Goal: Use online tool/utility: Utilize a website feature to perform a specific function

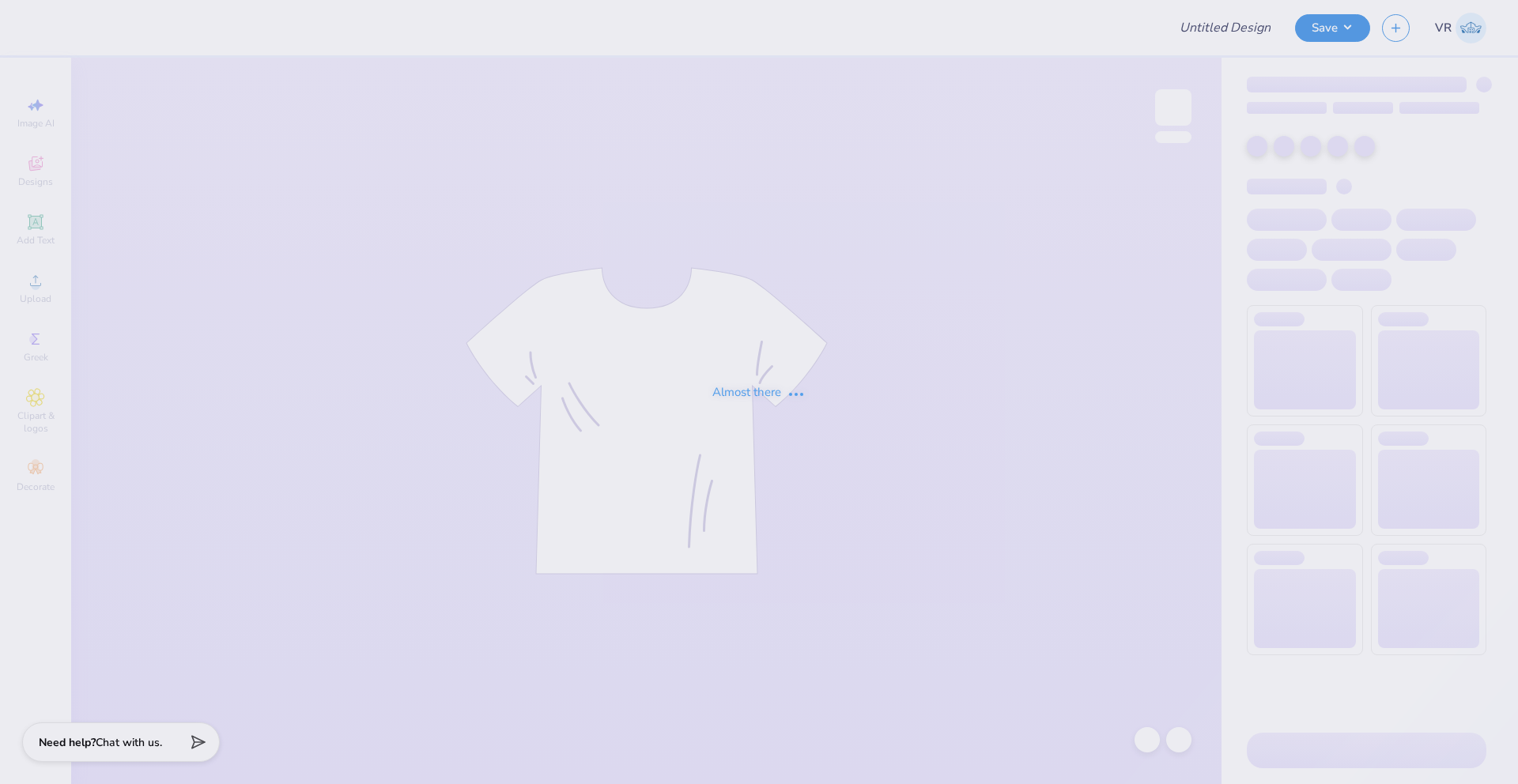
type input "kgd rx"
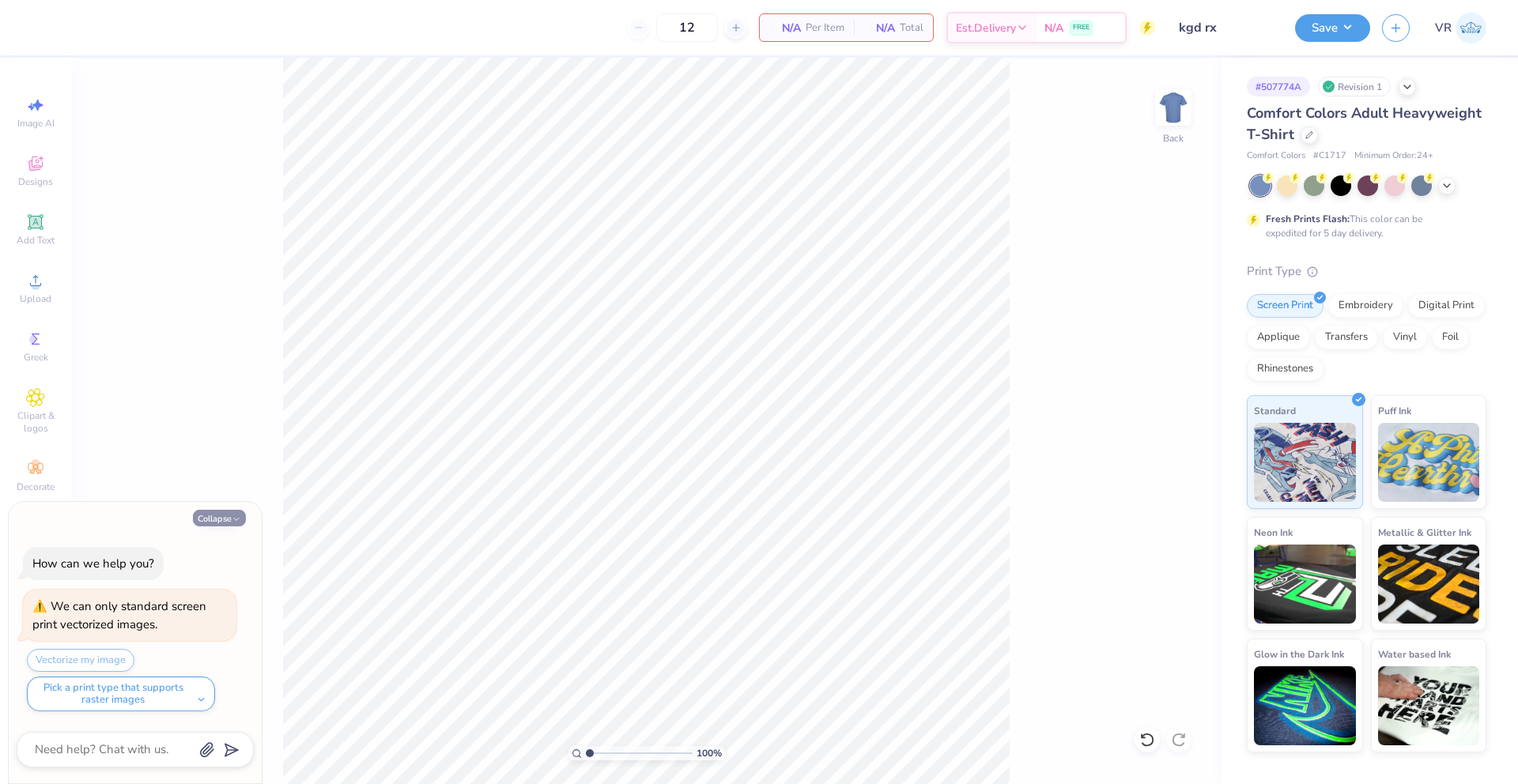
click at [240, 522] on icon "button" at bounding box center [236, 520] width 10 height 10
type textarea "x"
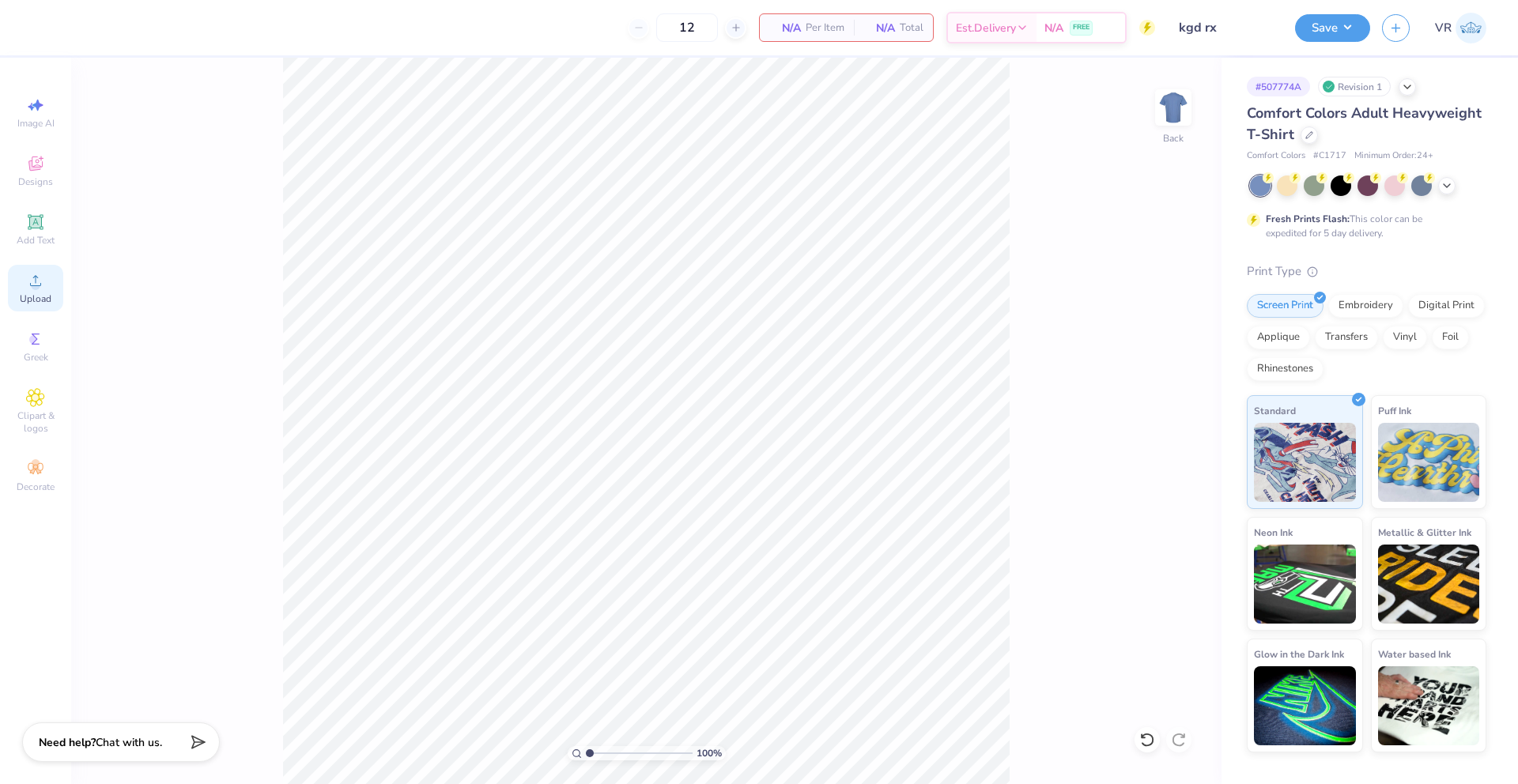
click at [46, 294] on span "Upload" at bounding box center [36, 299] width 32 height 13
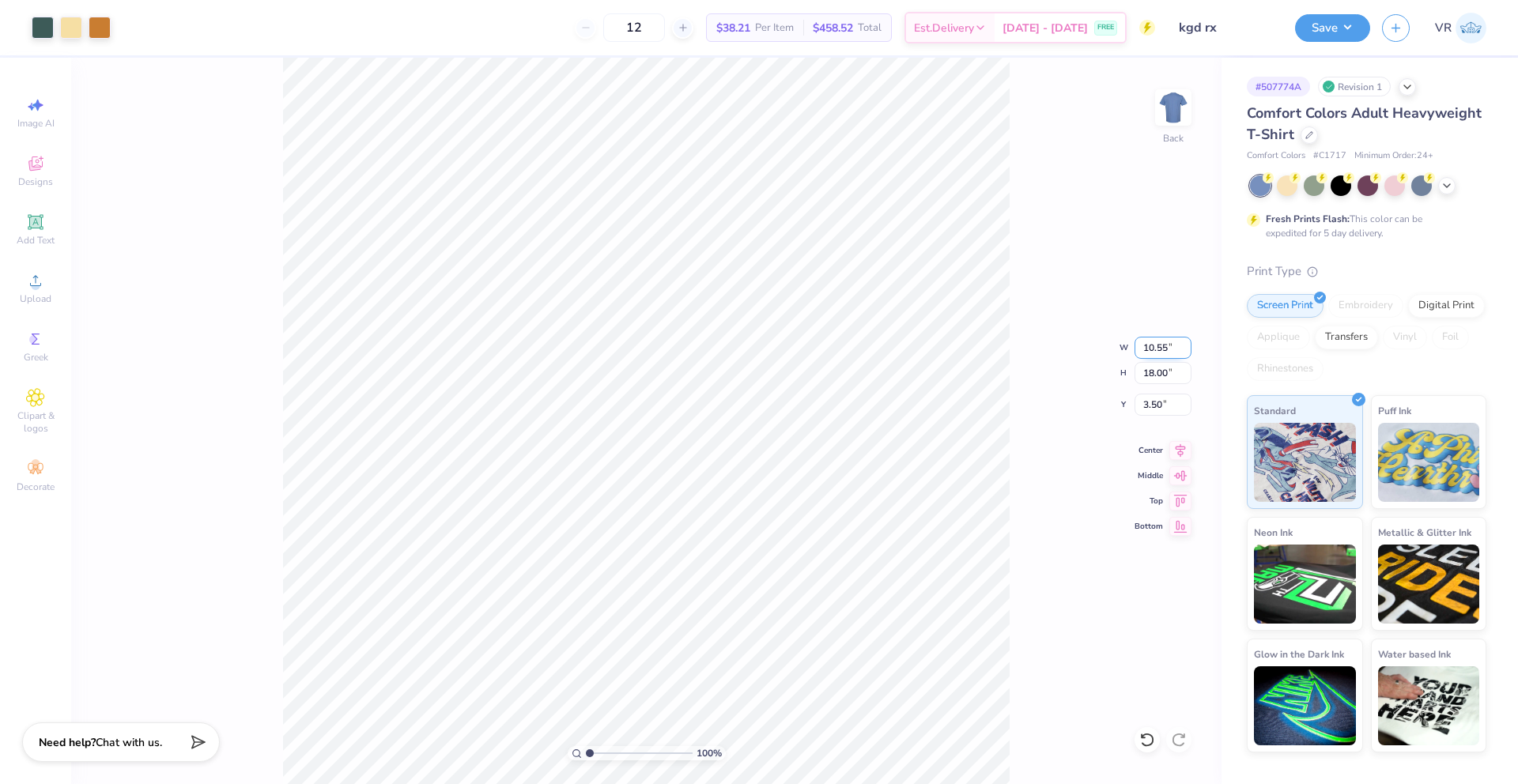
click at [1149, 353] on input "10.55" at bounding box center [1163, 348] width 57 height 22
type input "10.56"
click at [1179, 447] on icon at bounding box center [1180, 448] width 10 height 13
type input "10.55"
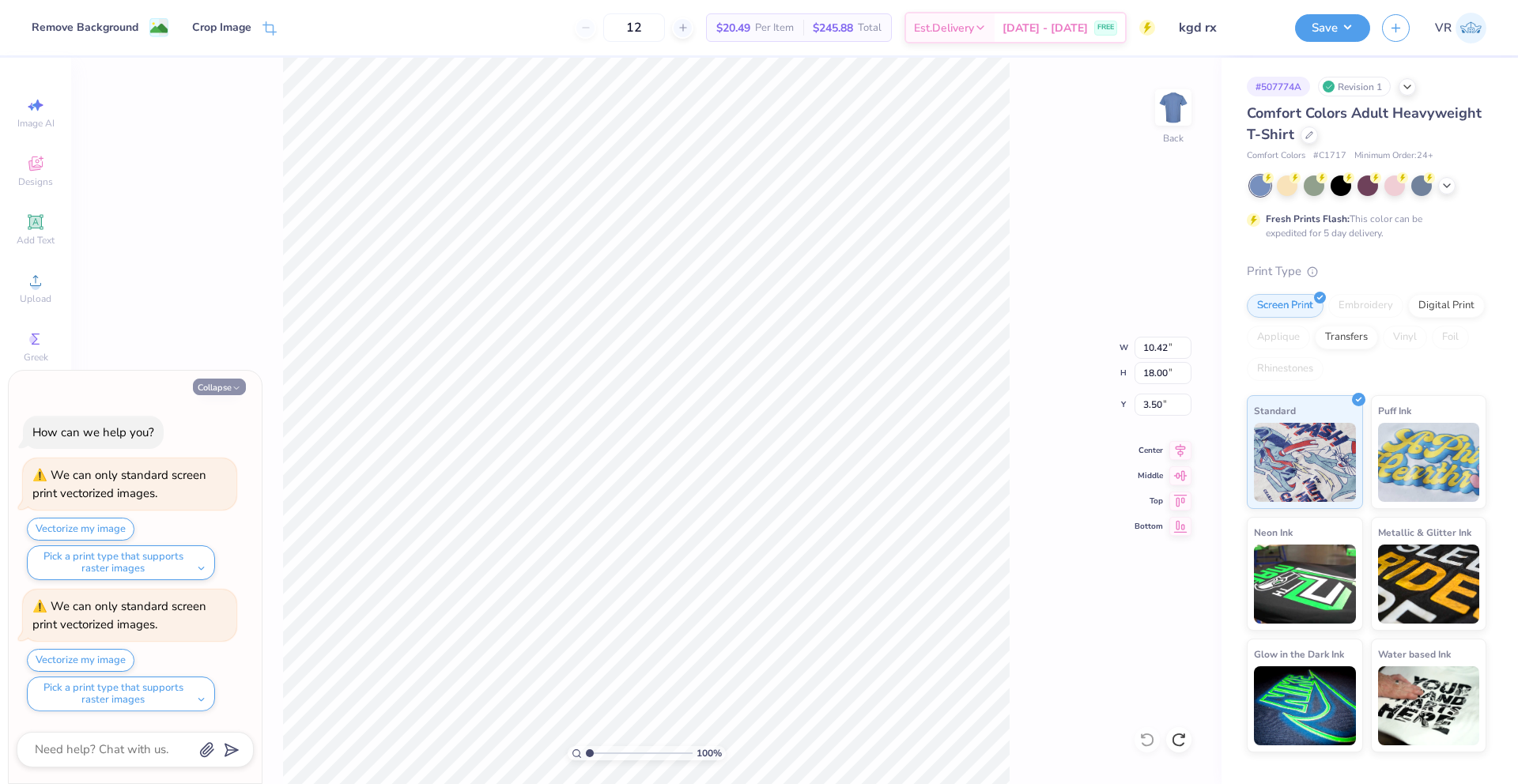
click at [221, 386] on button "Collapse" at bounding box center [219, 386] width 53 height 17
type textarea "x"
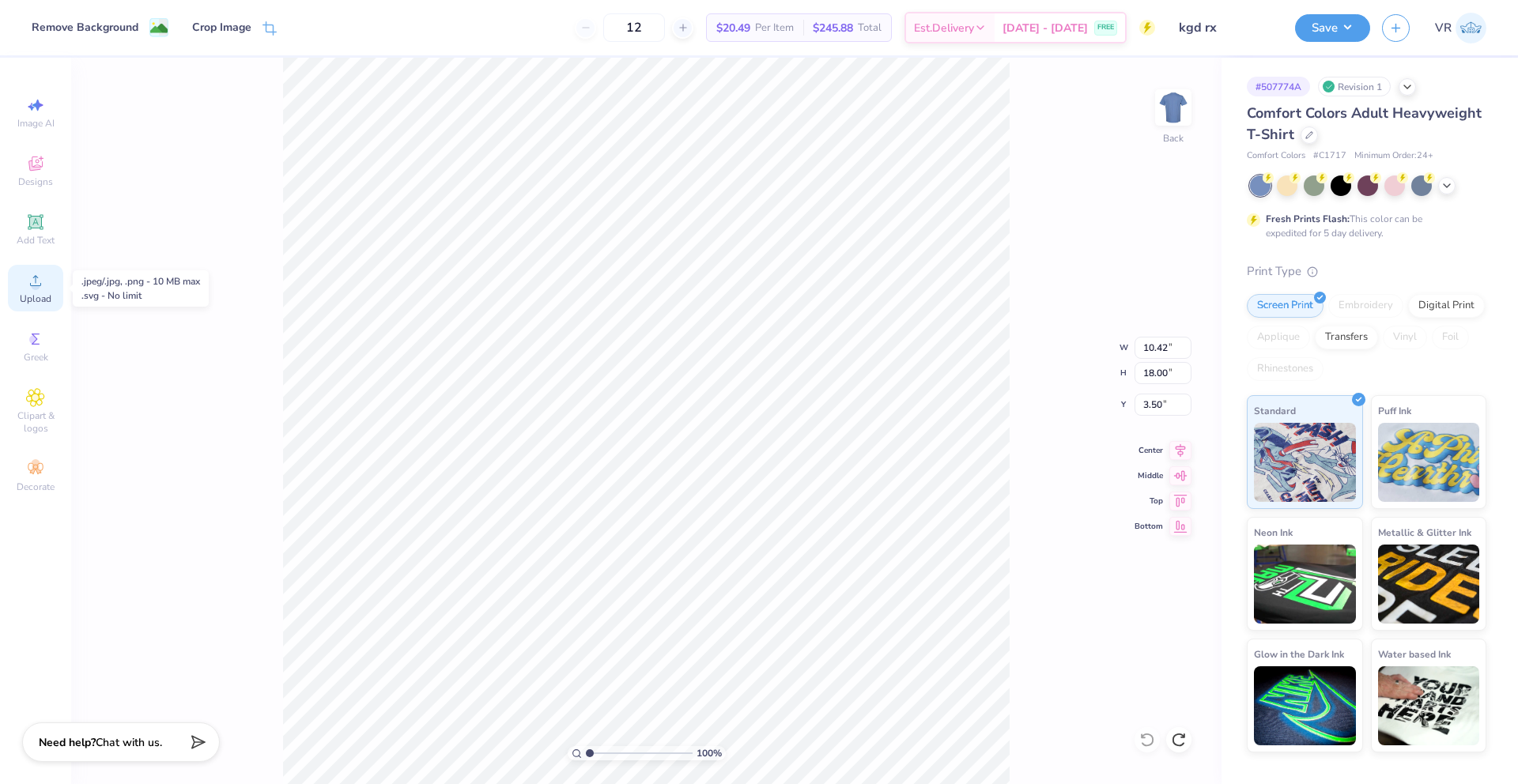
click at [36, 294] on span "Upload" at bounding box center [36, 299] width 32 height 13
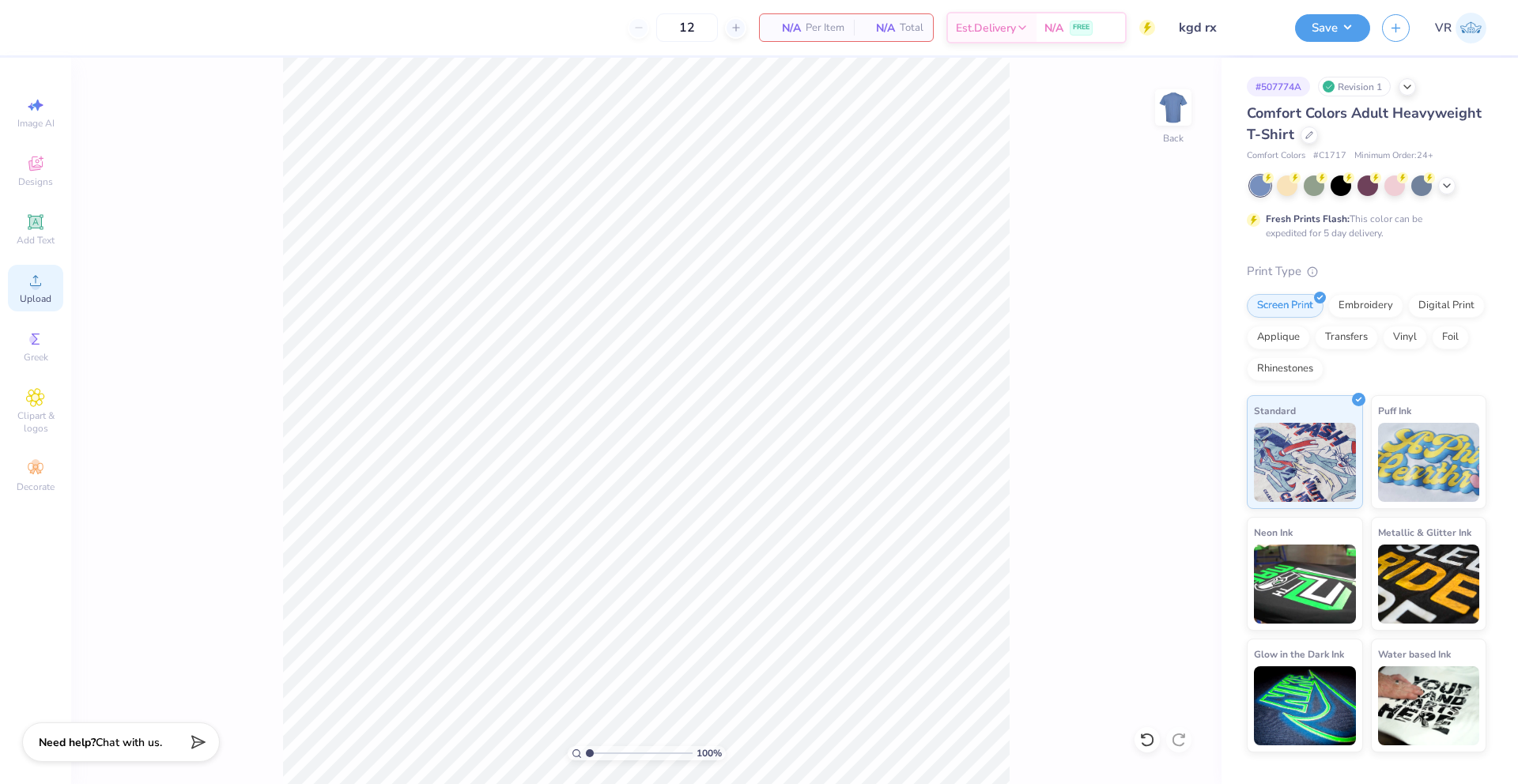
click at [31, 293] on span "Upload" at bounding box center [36, 299] width 32 height 13
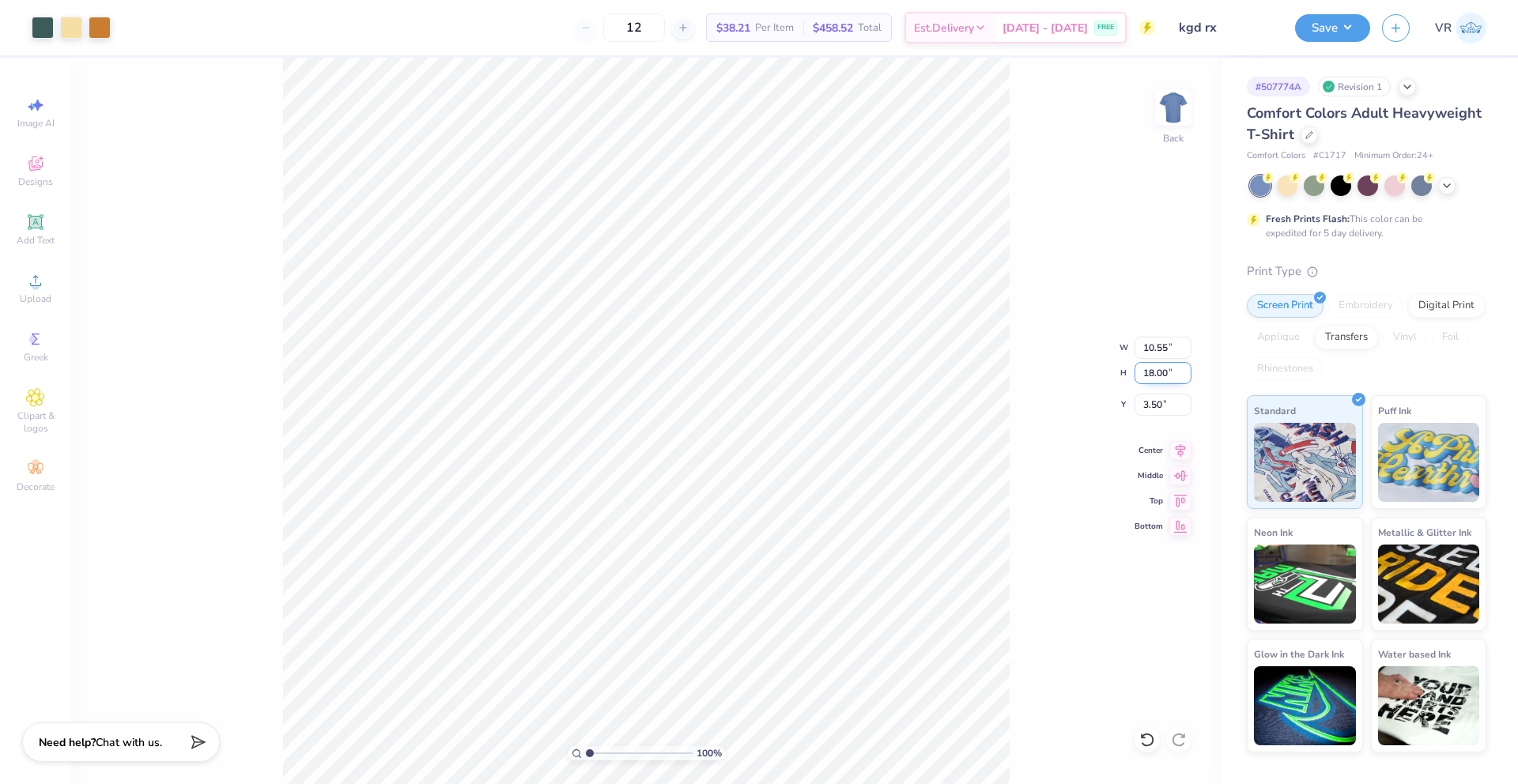
click at [1147, 374] on input "18.00" at bounding box center [1163, 373] width 57 height 22
type input "15"
type input "8.80"
type input "15.00"
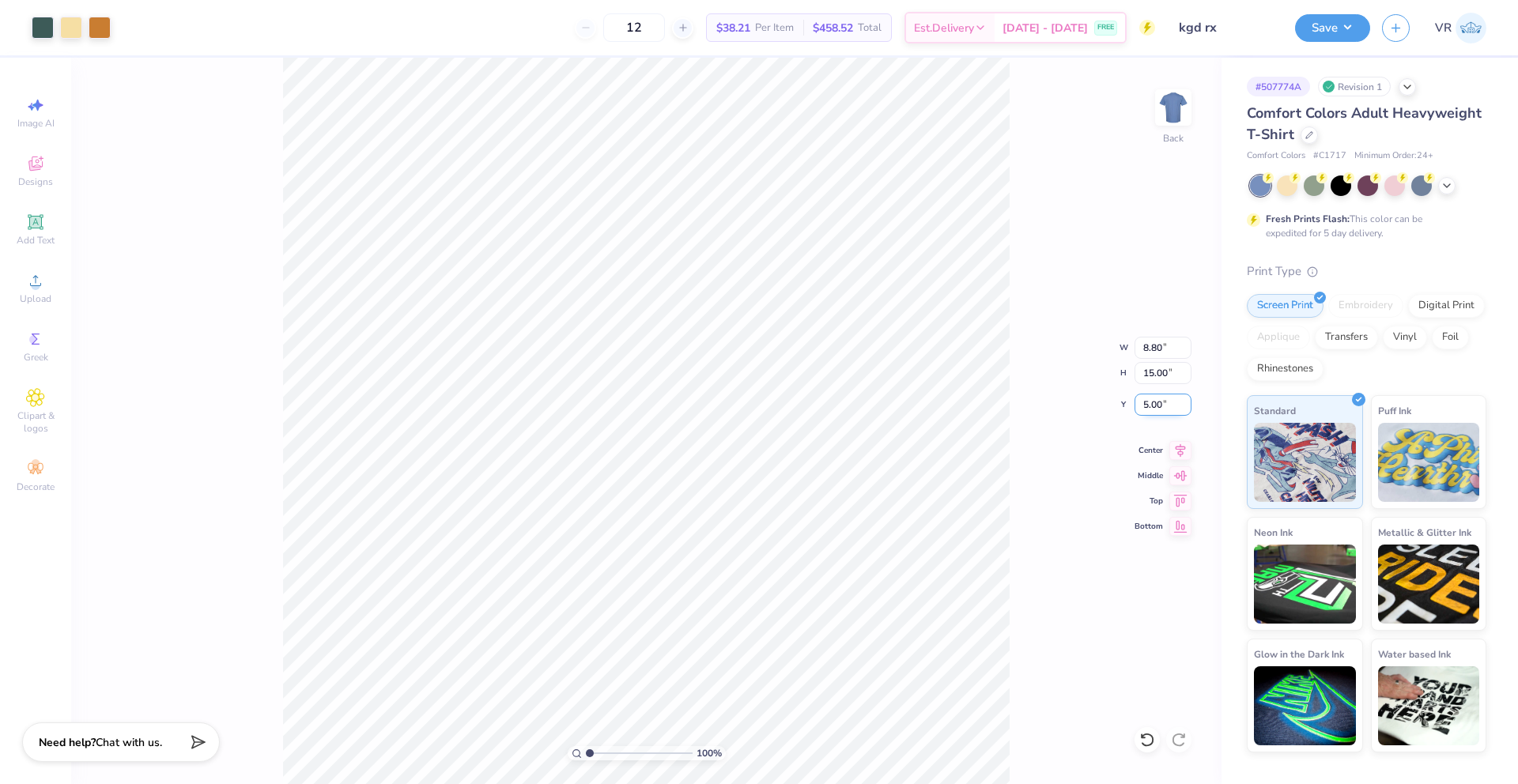
click at [1154, 409] on input "5.00" at bounding box center [1163, 405] width 57 height 22
click at [1153, 409] on input "3.50" at bounding box center [1163, 405] width 57 height 22
type input "3.00"
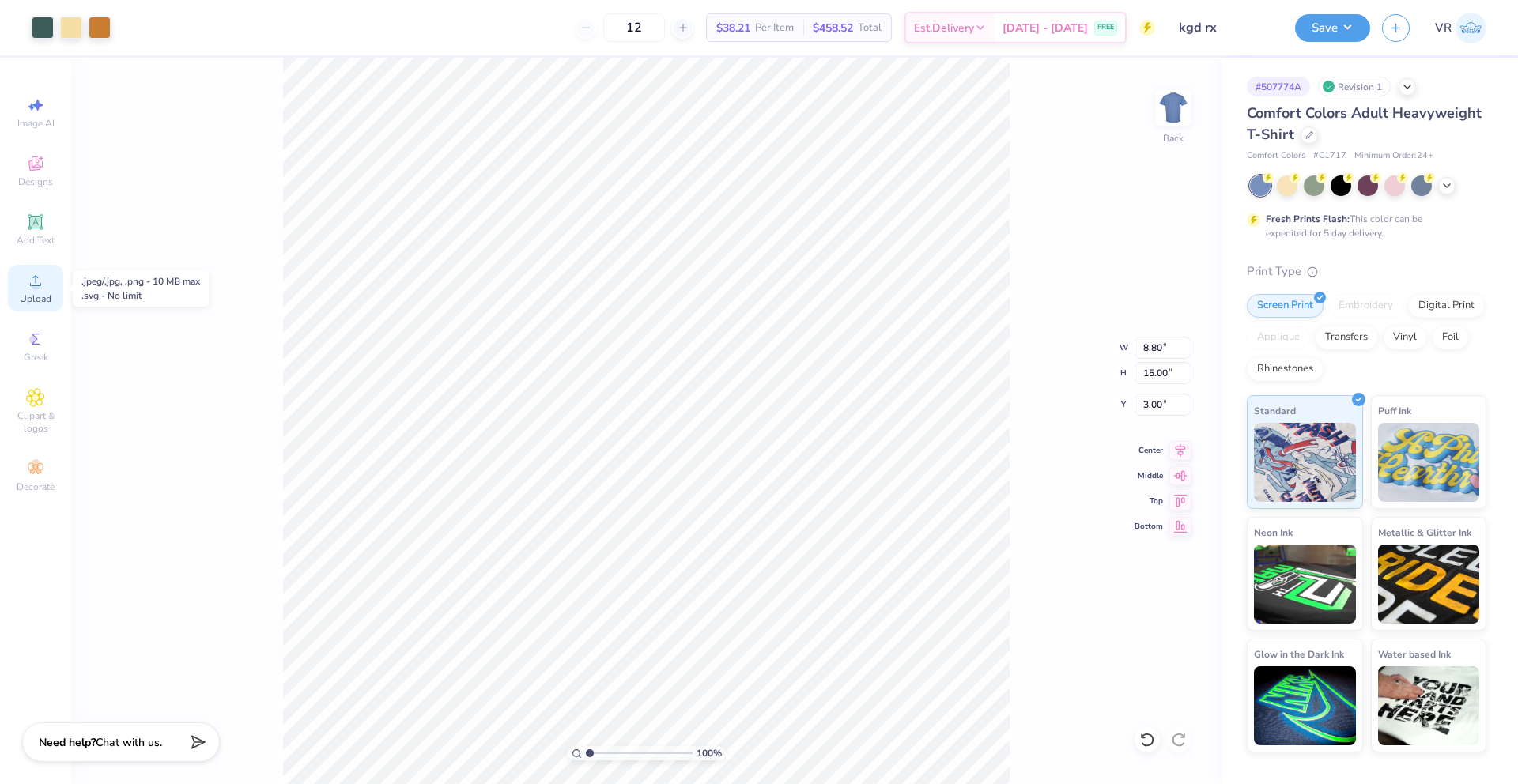
click at [31, 282] on icon at bounding box center [36, 281] width 19 height 19
click at [52, 282] on div "Upload" at bounding box center [36, 288] width 56 height 47
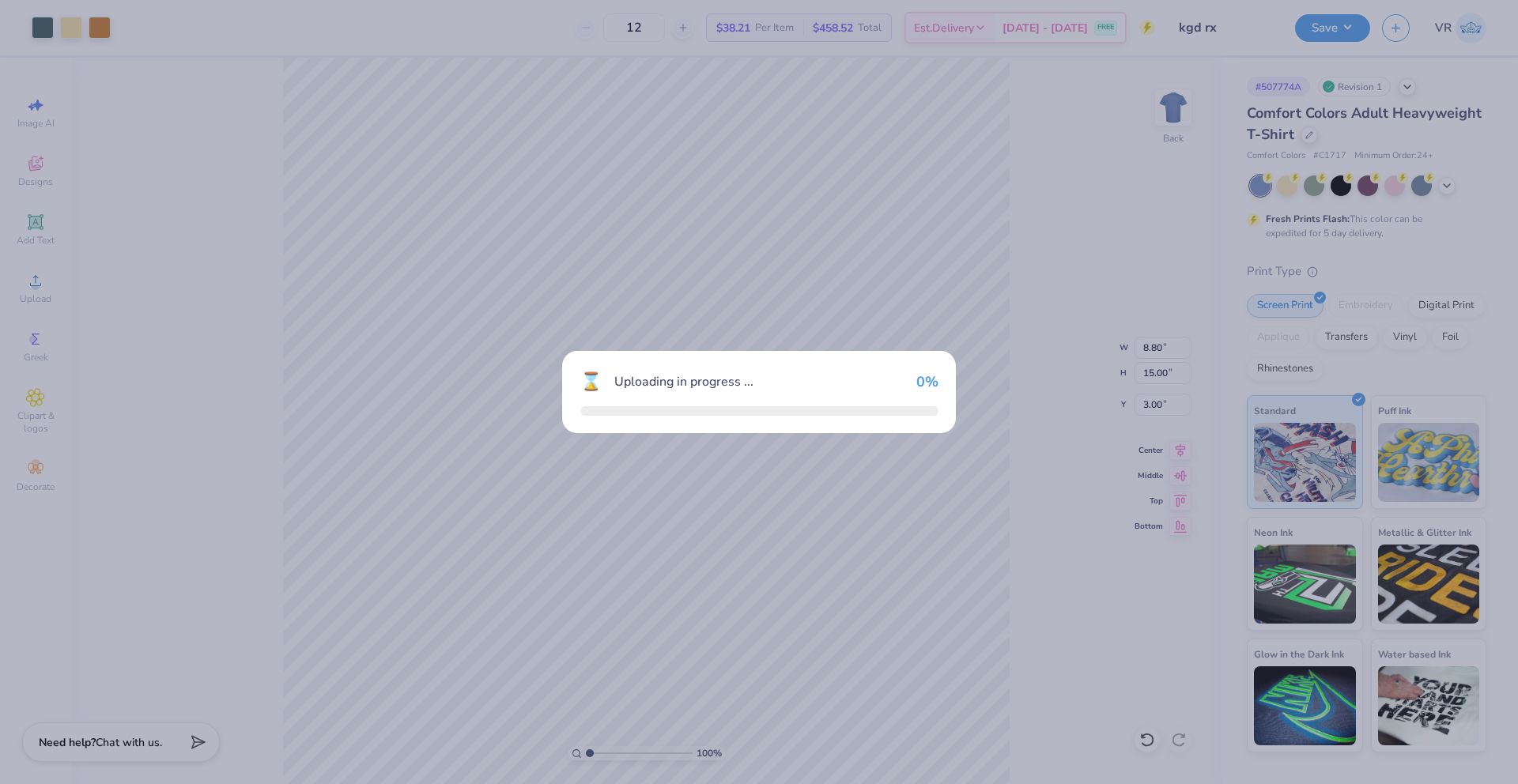
type input "10.66"
type input "18.00"
type input "3.50"
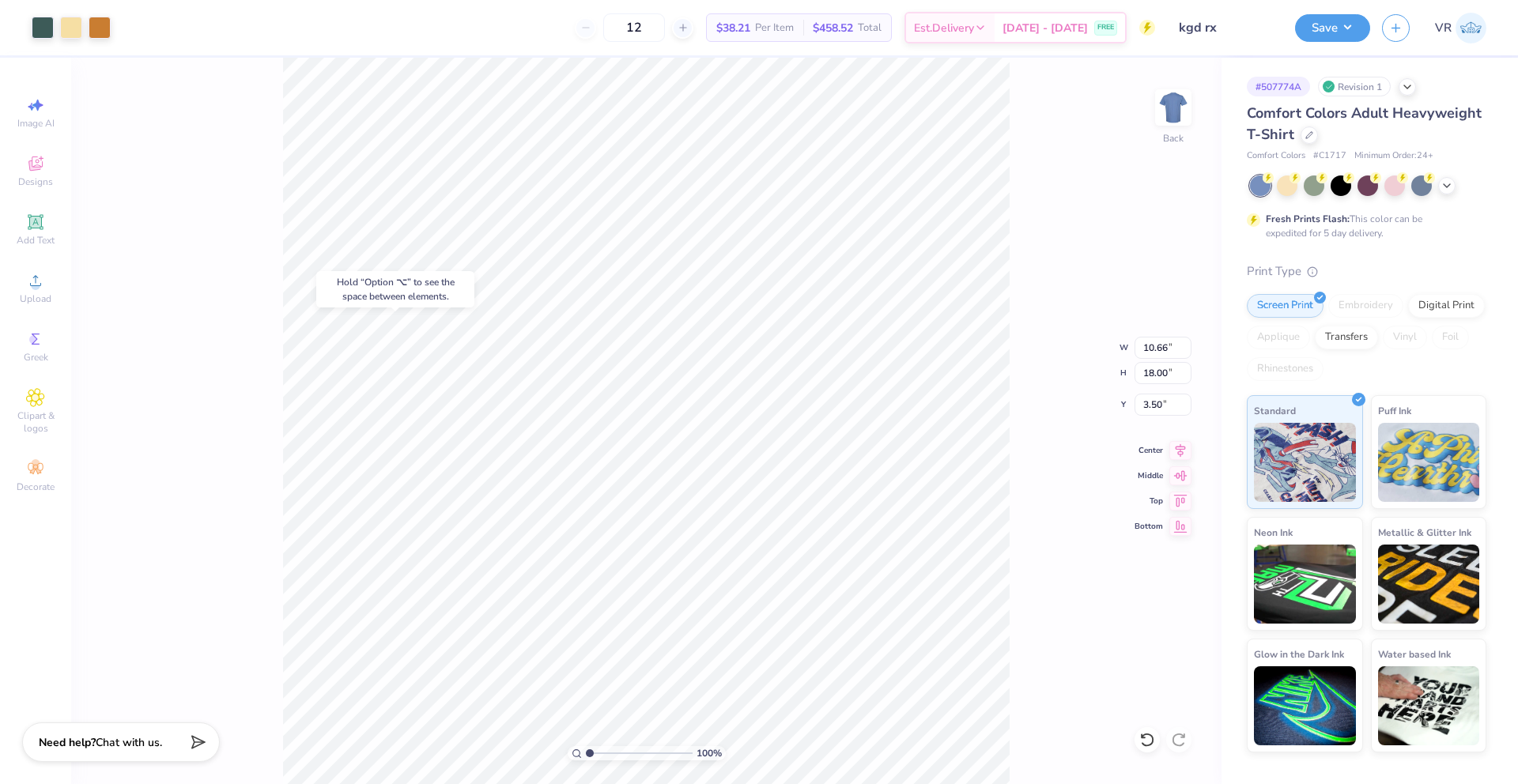
type input "8.80"
type input "15.00"
type input "3.00"
type input "10.66"
type input "18.00"
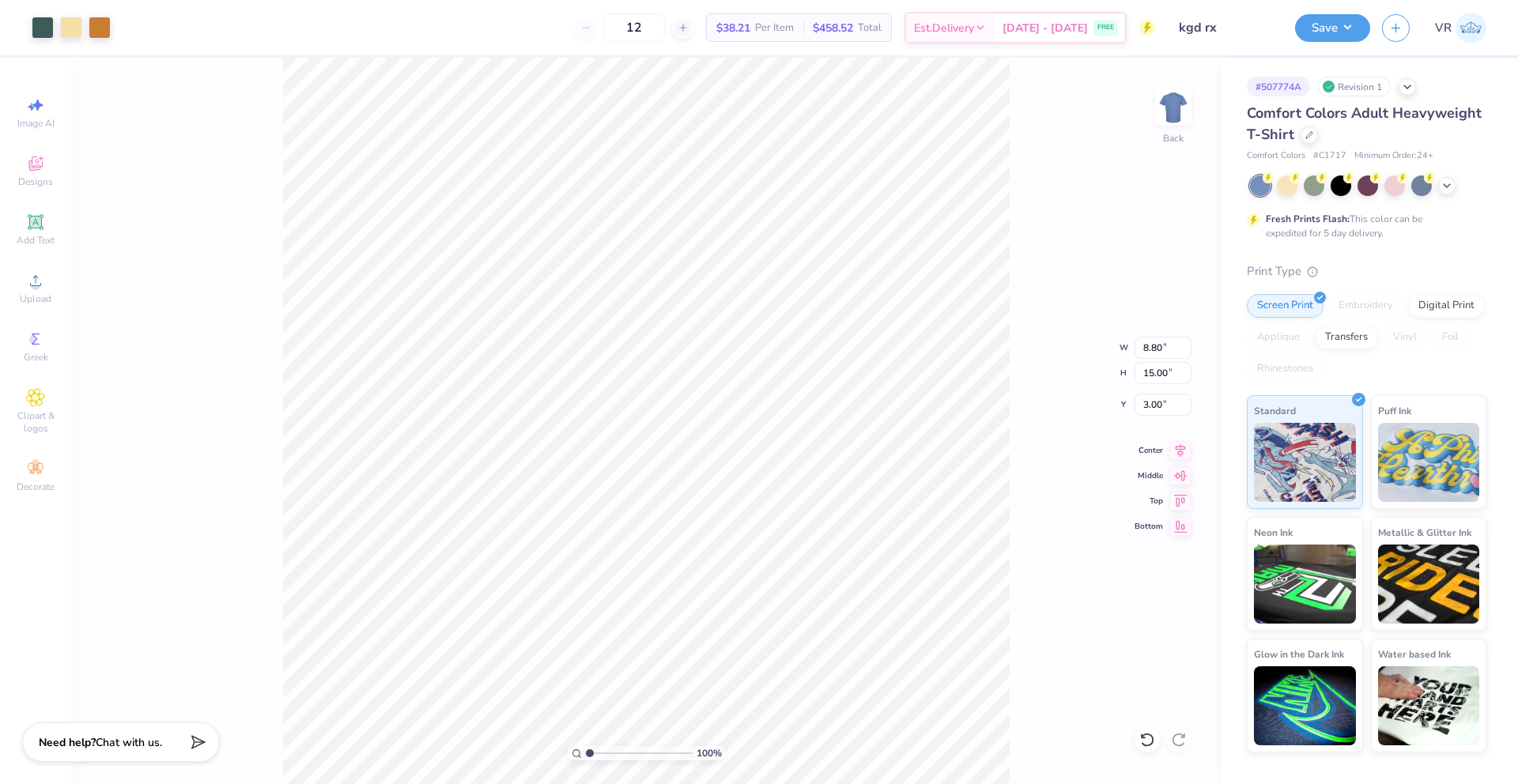
type input "3.50"
click at [1147, 375] on input "18.00" at bounding box center [1163, 373] width 57 height 22
type input "15"
type input "8.89"
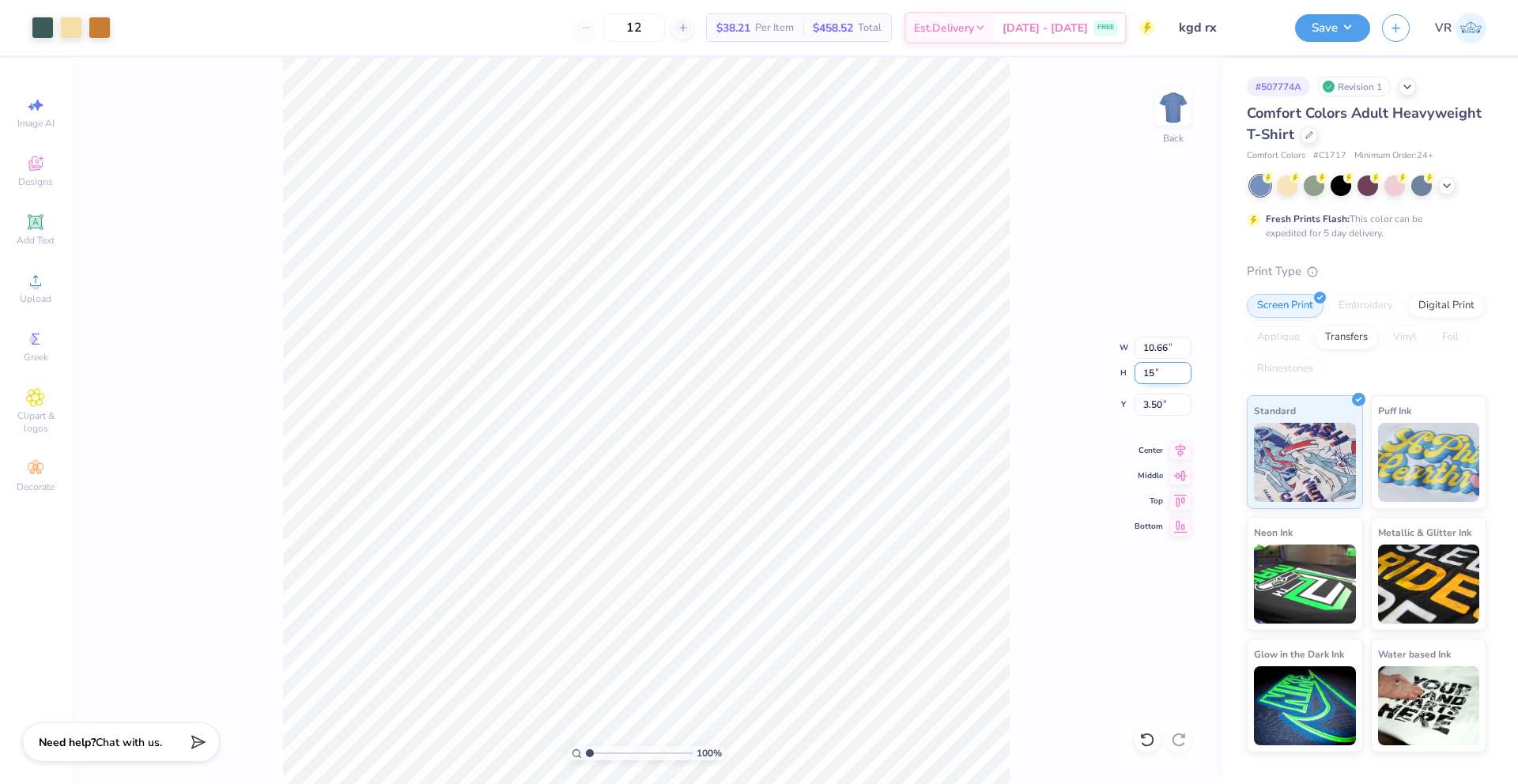
type input "15.00"
click at [1150, 405] on input "5.00" at bounding box center [1163, 405] width 57 height 22
type input "3.00"
click at [1174, 447] on icon at bounding box center [1180, 448] width 22 height 19
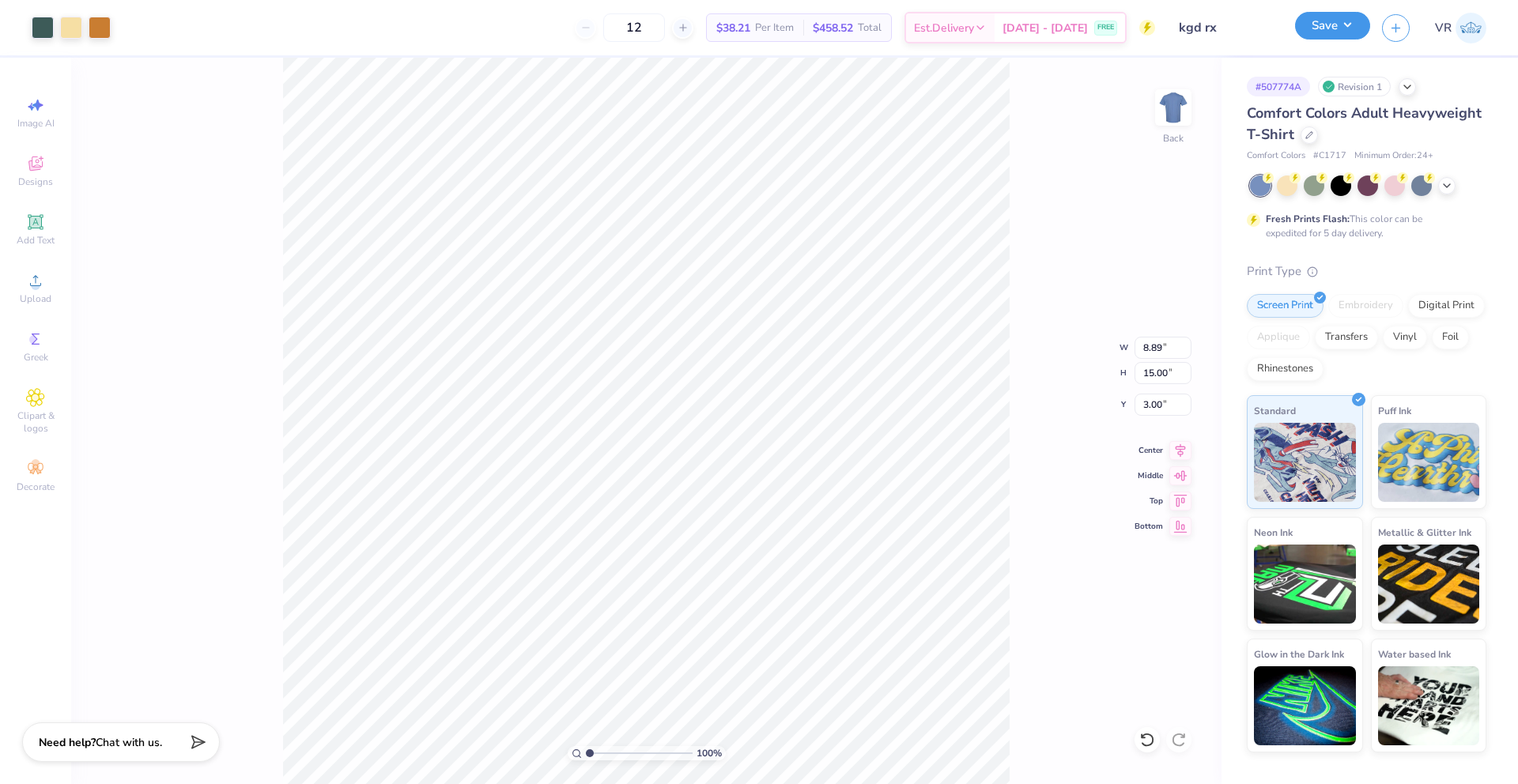
click at [1336, 27] on button "Save" at bounding box center [1332, 25] width 75 height 28
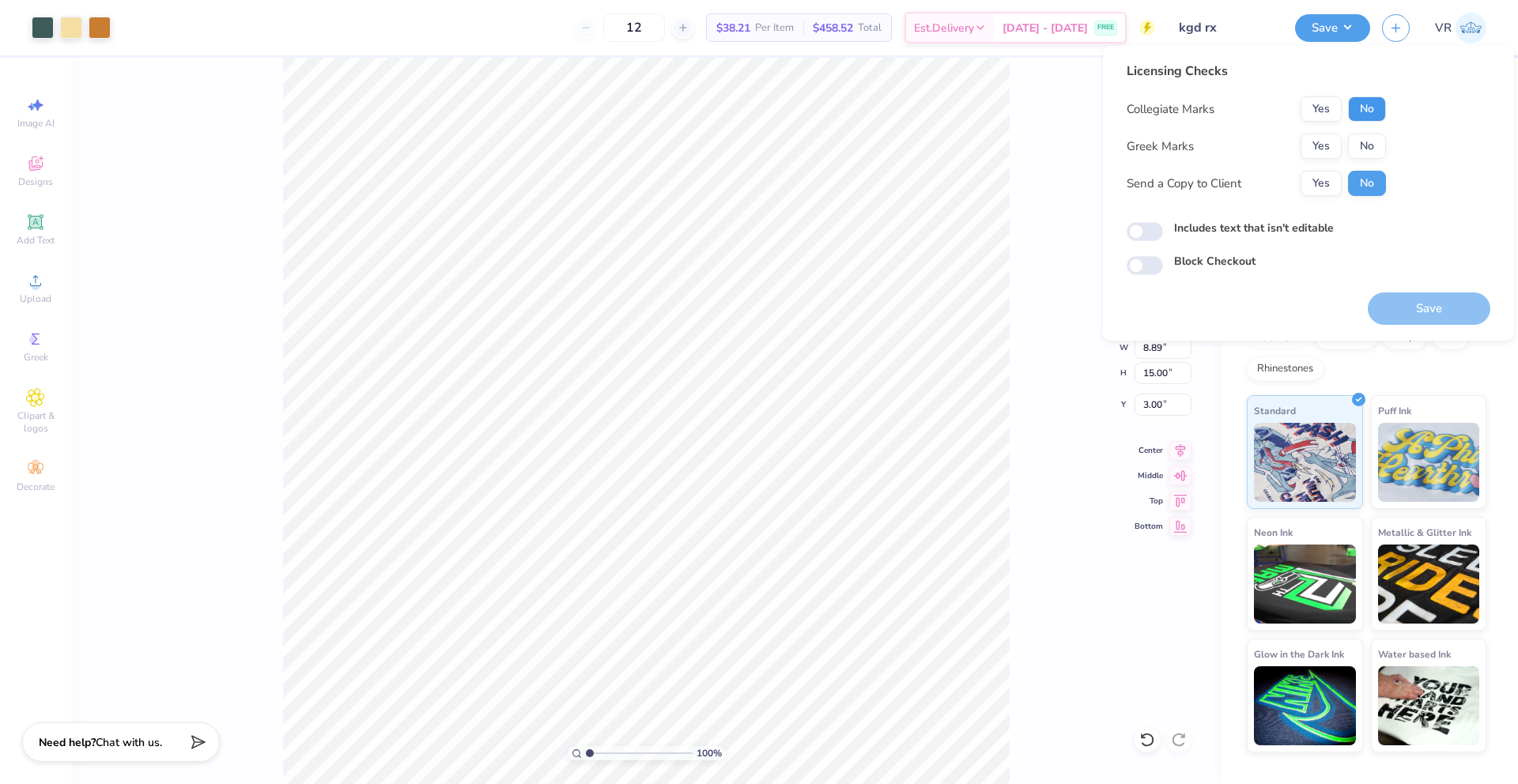
click at [1359, 106] on button "No" at bounding box center [1367, 110] width 38 height 25
click at [1361, 138] on button "No" at bounding box center [1367, 146] width 38 height 25
click at [1451, 313] on button "Save" at bounding box center [1429, 309] width 122 height 33
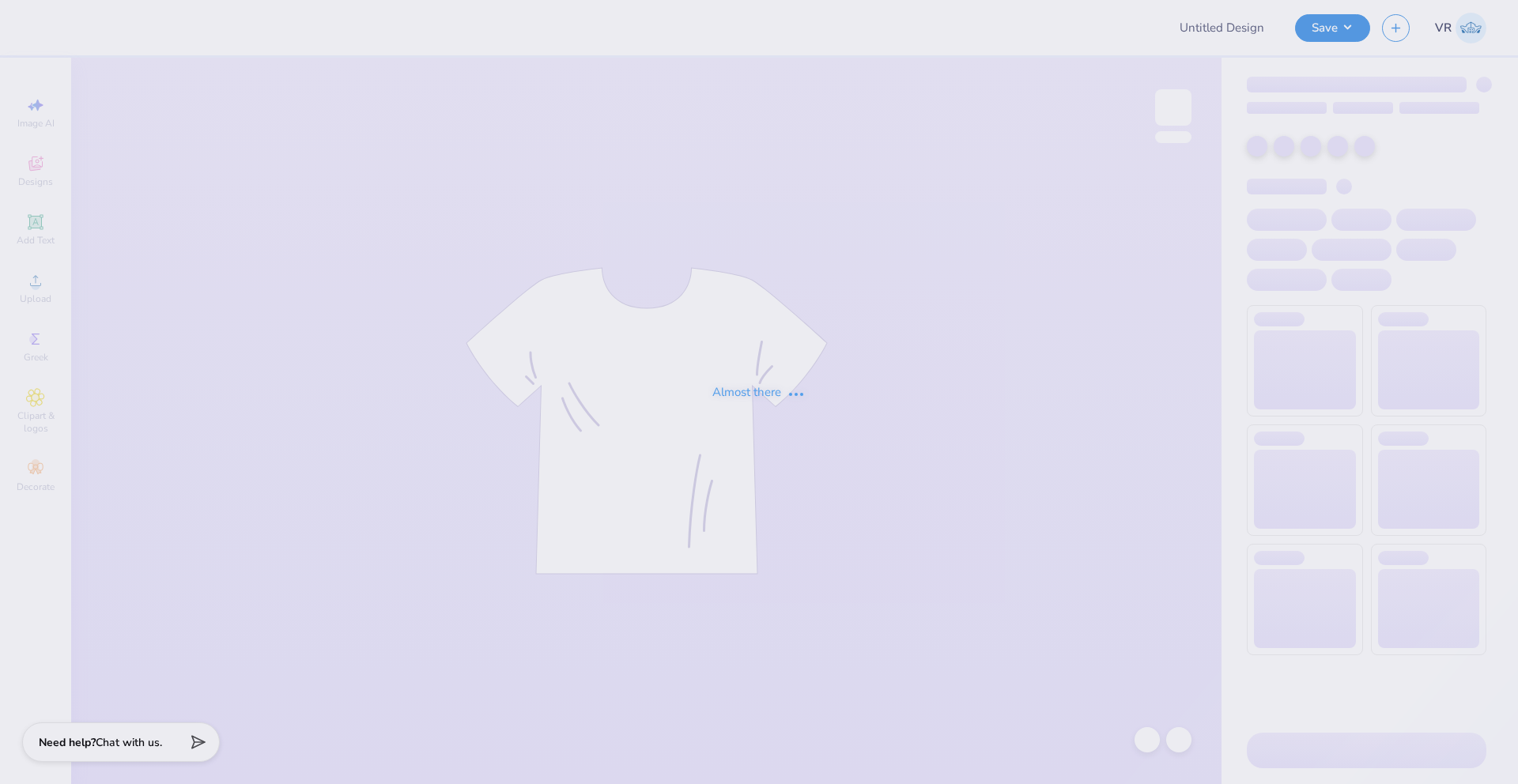
type input "PNM 1"
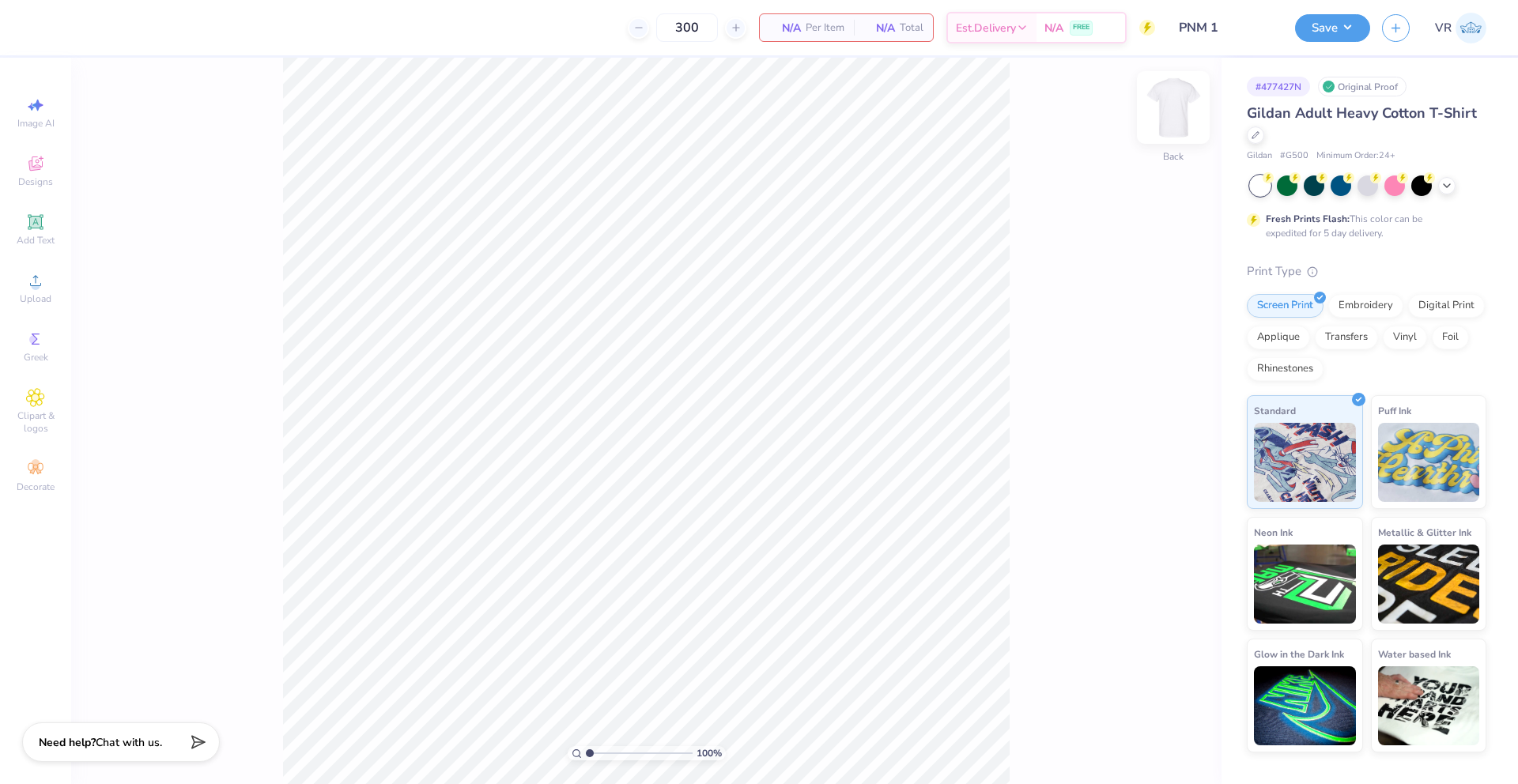
click at [1159, 117] on img at bounding box center [1174, 108] width 63 height 63
click at [45, 181] on span "Designs" at bounding box center [36, 182] width 35 height 13
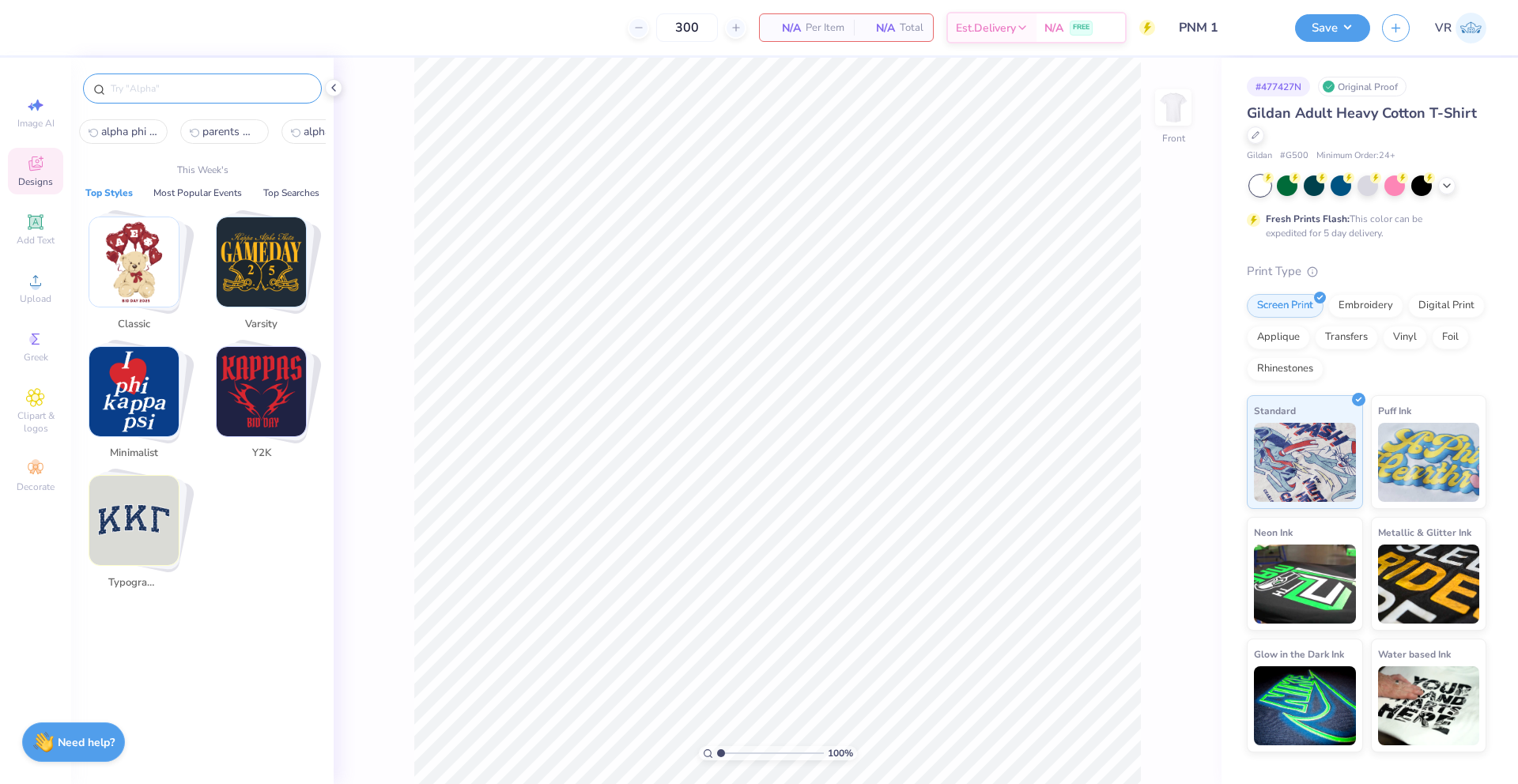
click at [195, 90] on input "text" at bounding box center [209, 89] width 202 height 16
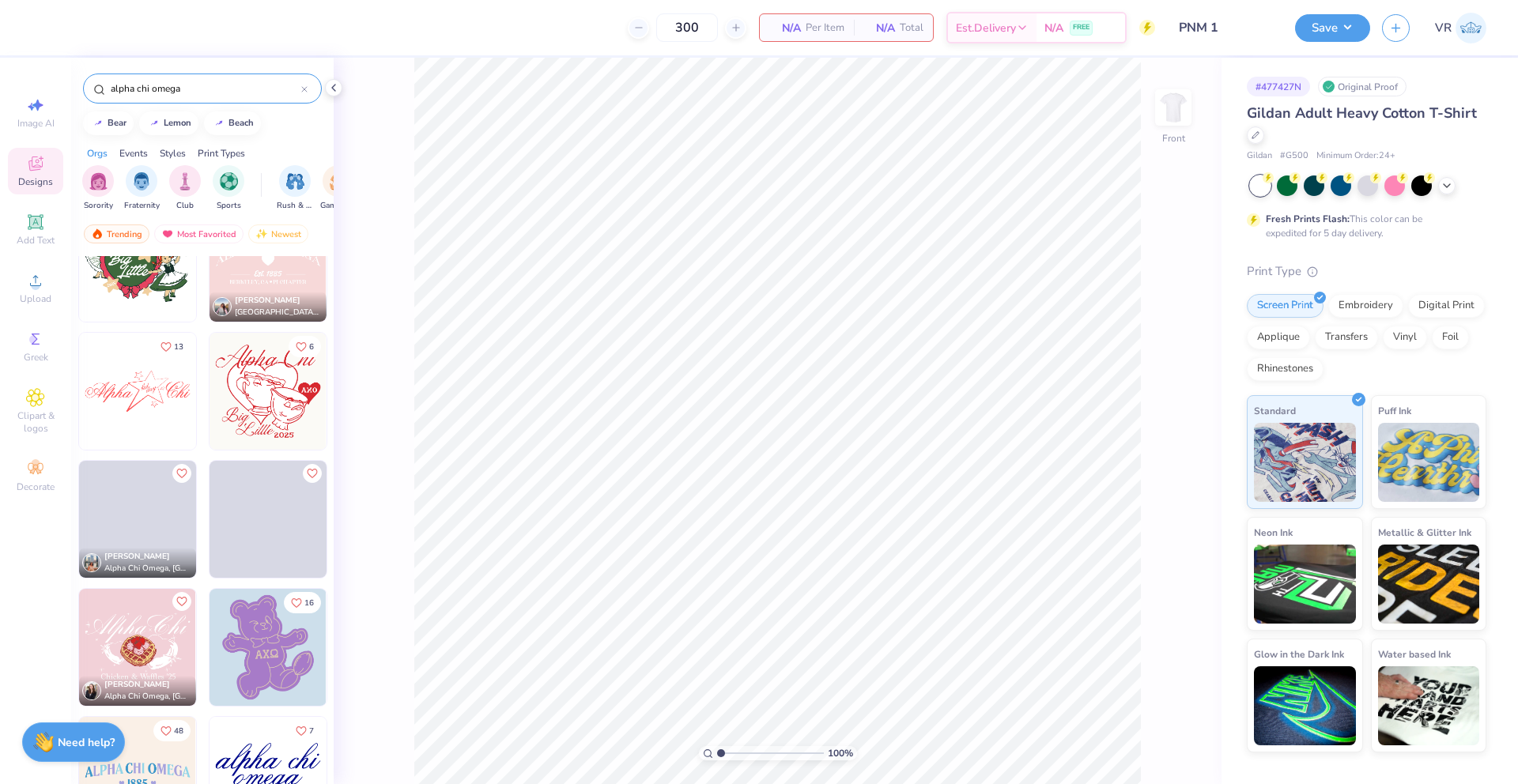
scroll to position [3675, 0]
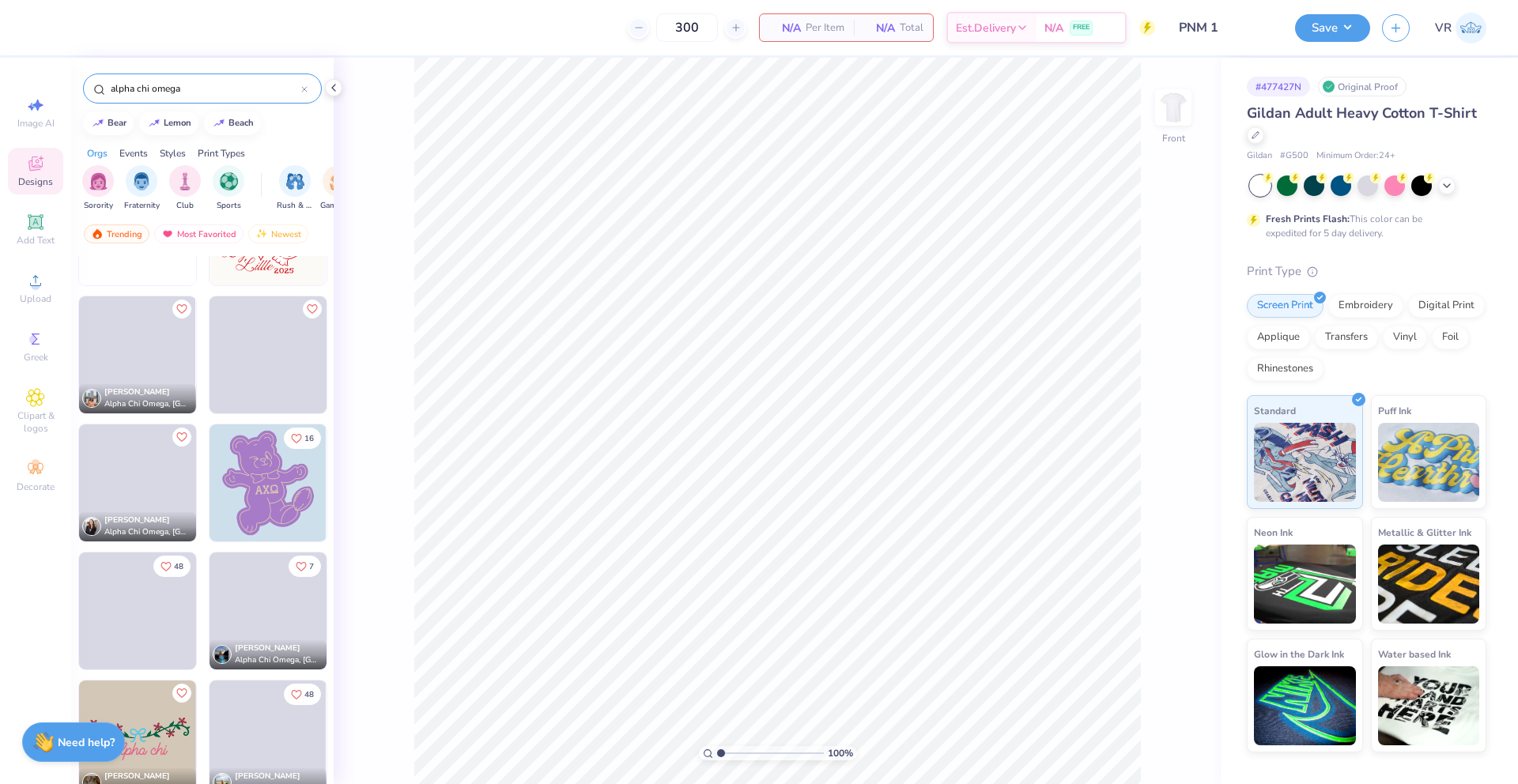
drag, startPoint x: 171, startPoint y: 89, endPoint x: 113, endPoint y: 79, distance: 58.9
click at [113, 79] on div "alpha chi omega" at bounding box center [202, 89] width 239 height 30
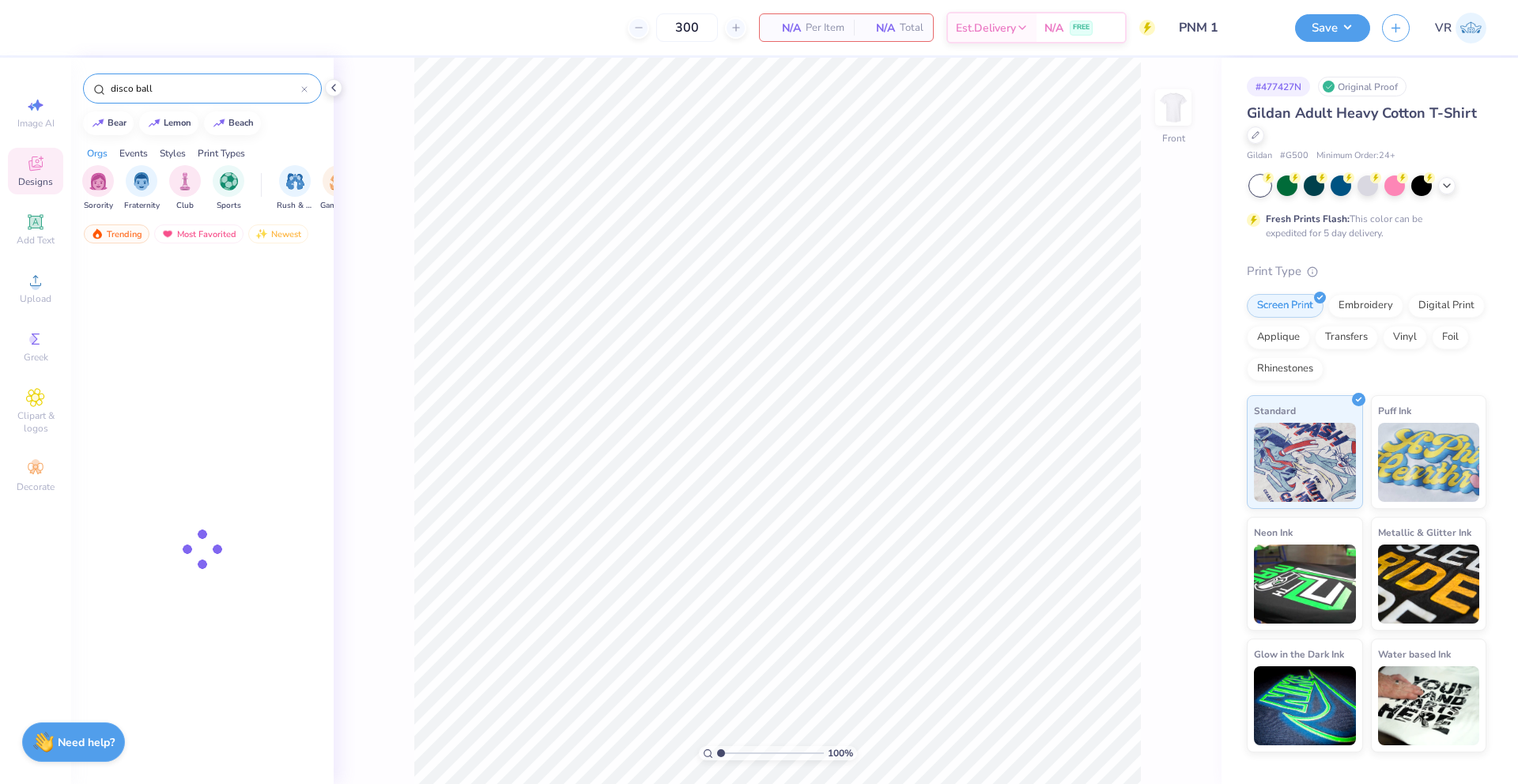
type input "disco ball"
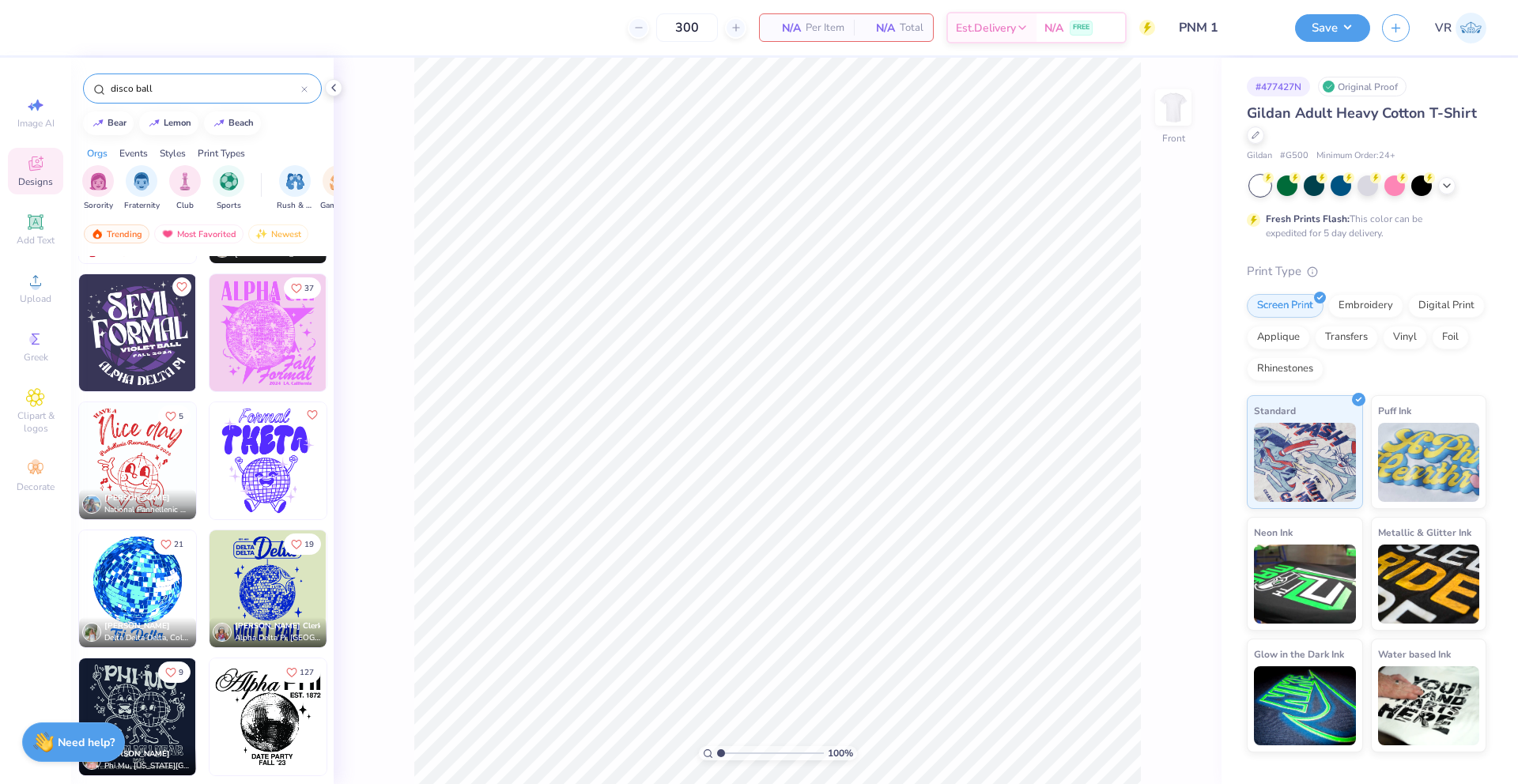
scroll to position [1088, 0]
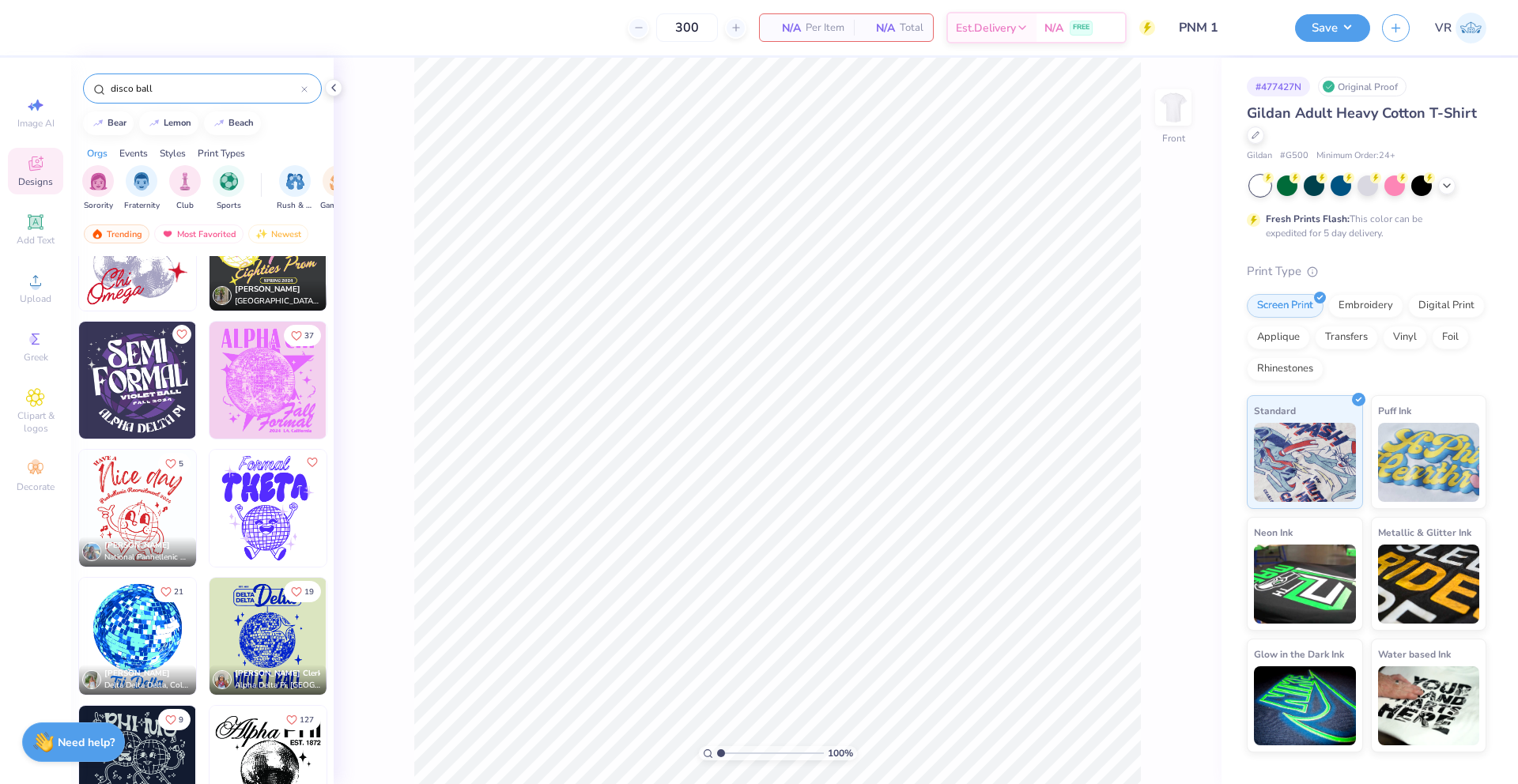
click at [263, 370] on img at bounding box center [267, 379] width 117 height 117
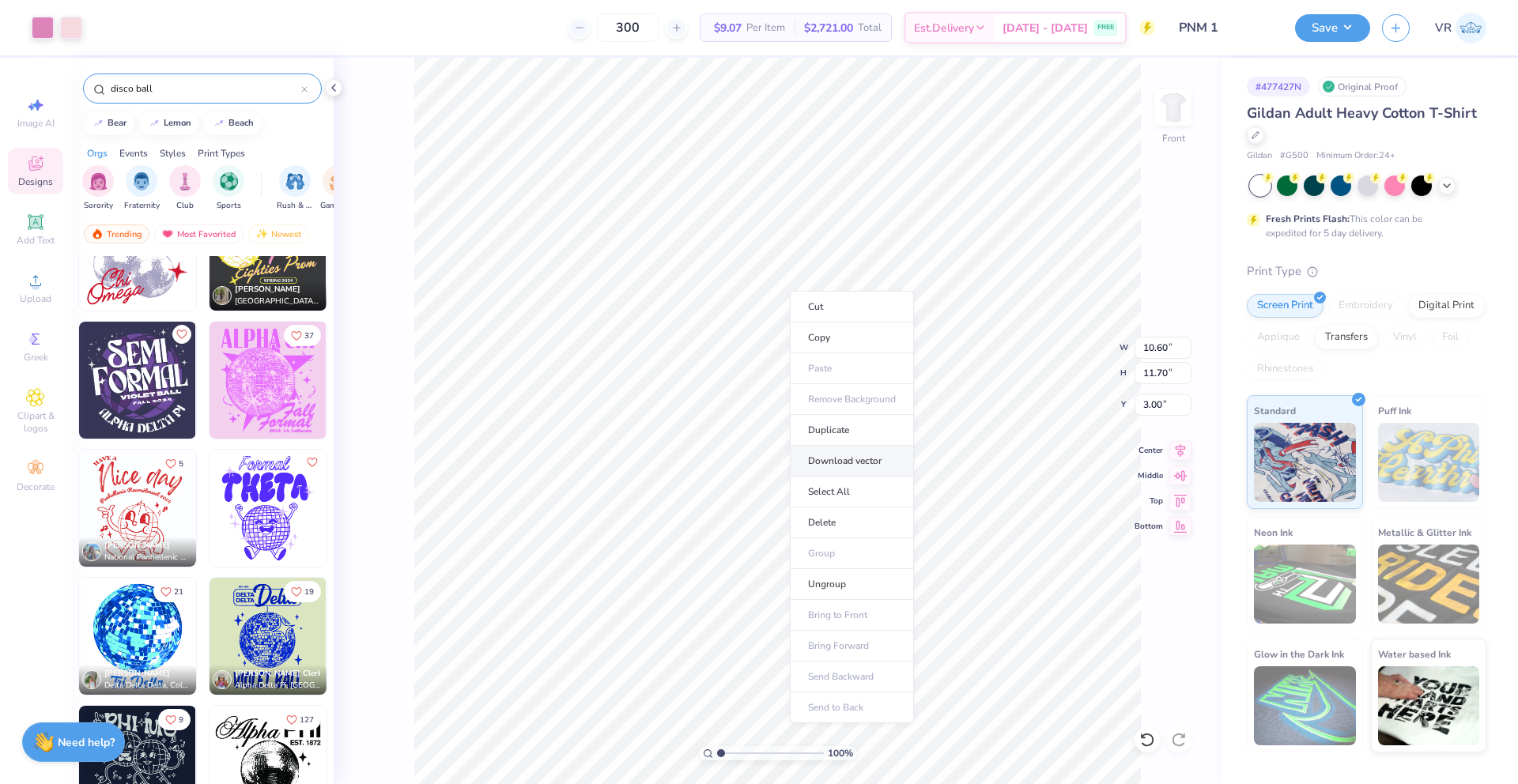
click at [827, 459] on li "Download vector" at bounding box center [851, 461] width 124 height 31
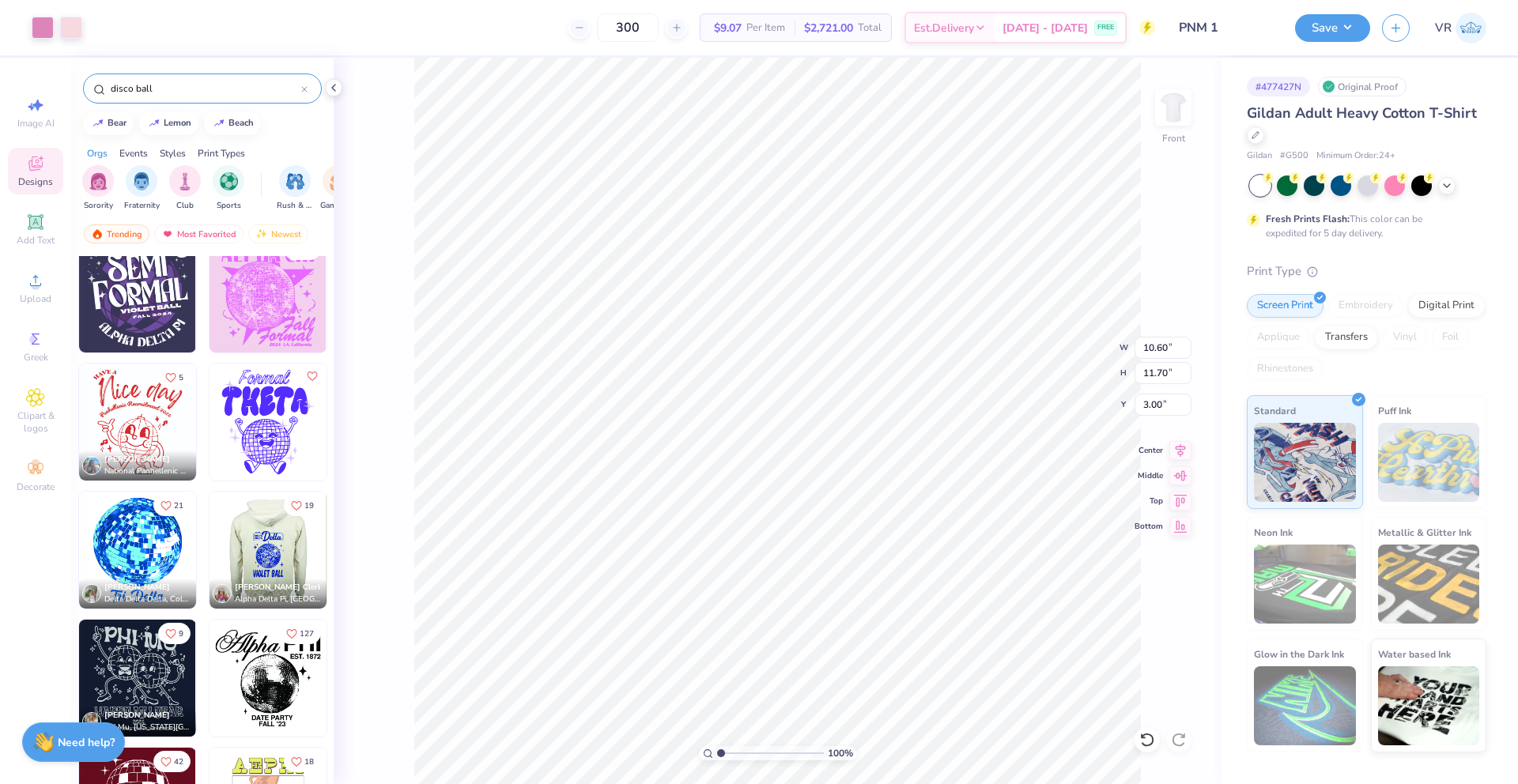
scroll to position [1209, 0]
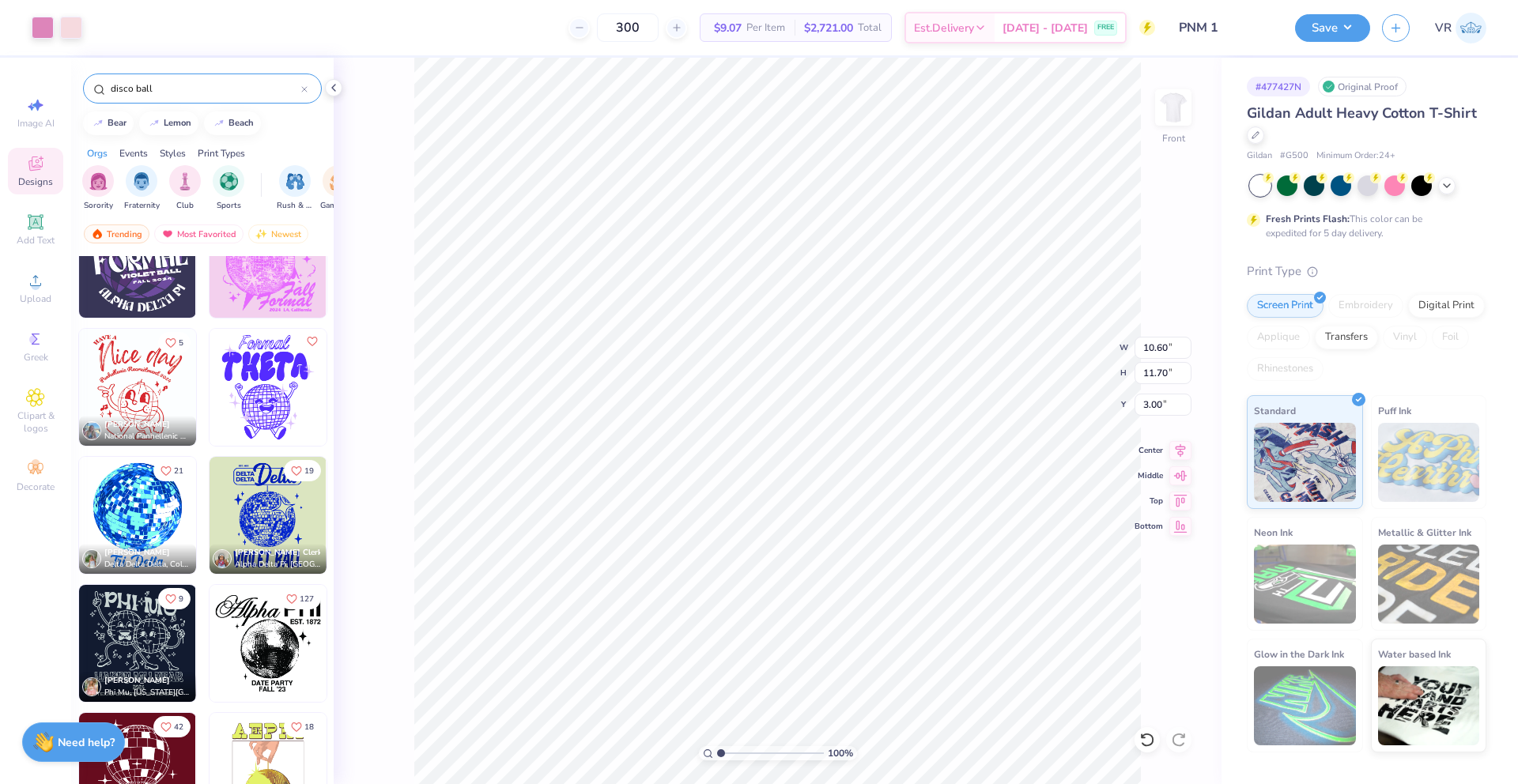
click at [250, 506] on img at bounding box center [267, 515] width 117 height 117
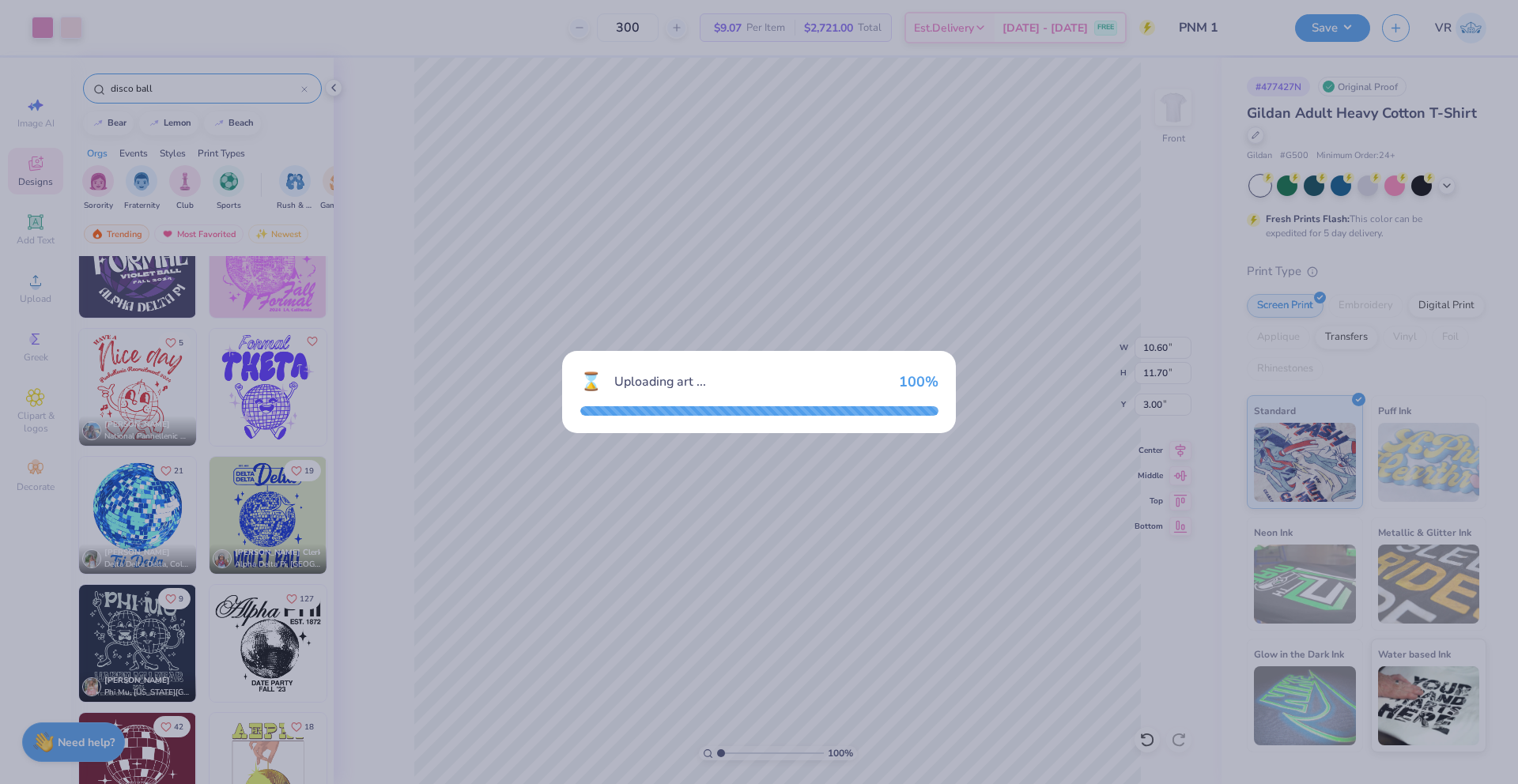
type input "8.52"
type input "12.94"
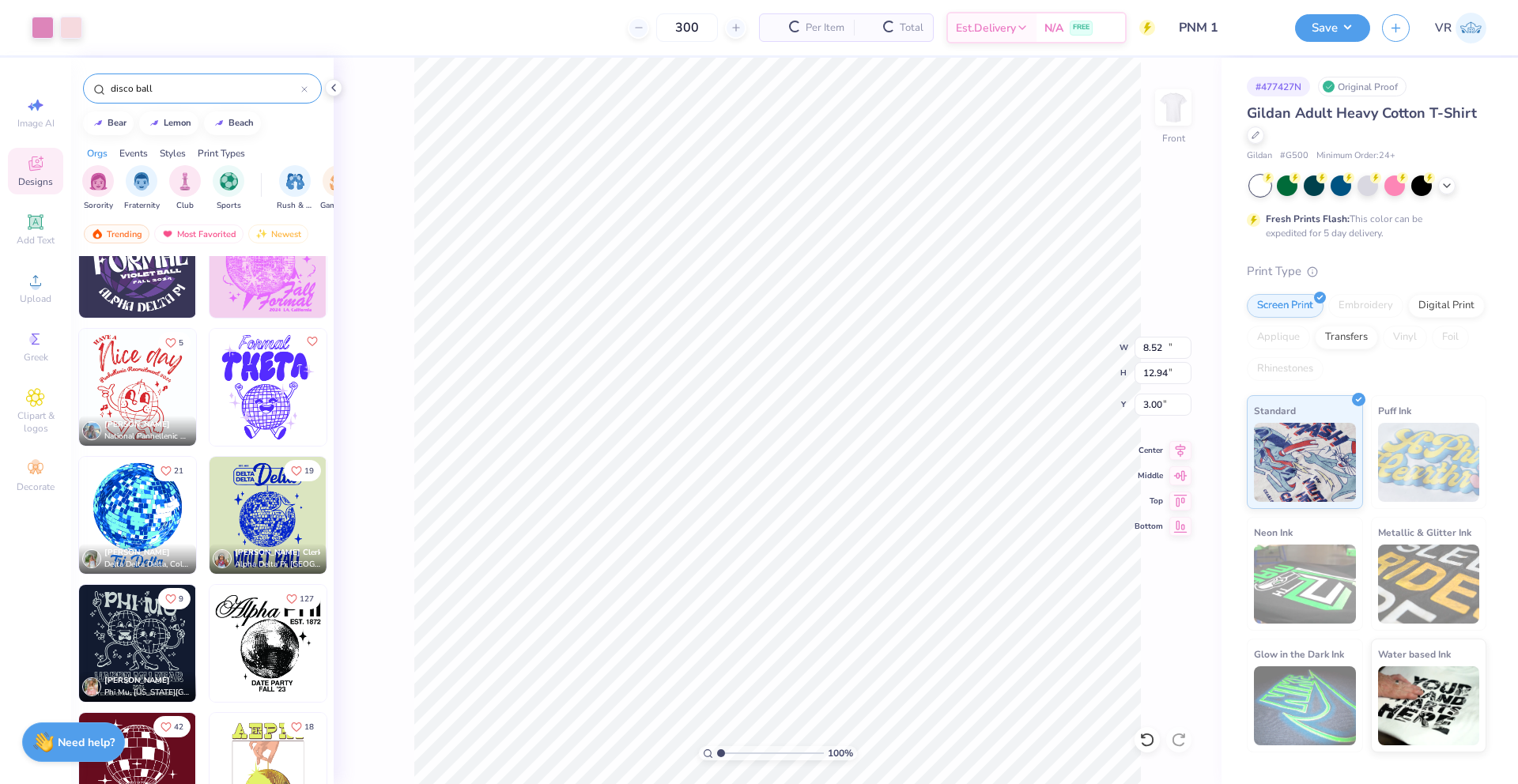
type input "10.60"
type input "11.70"
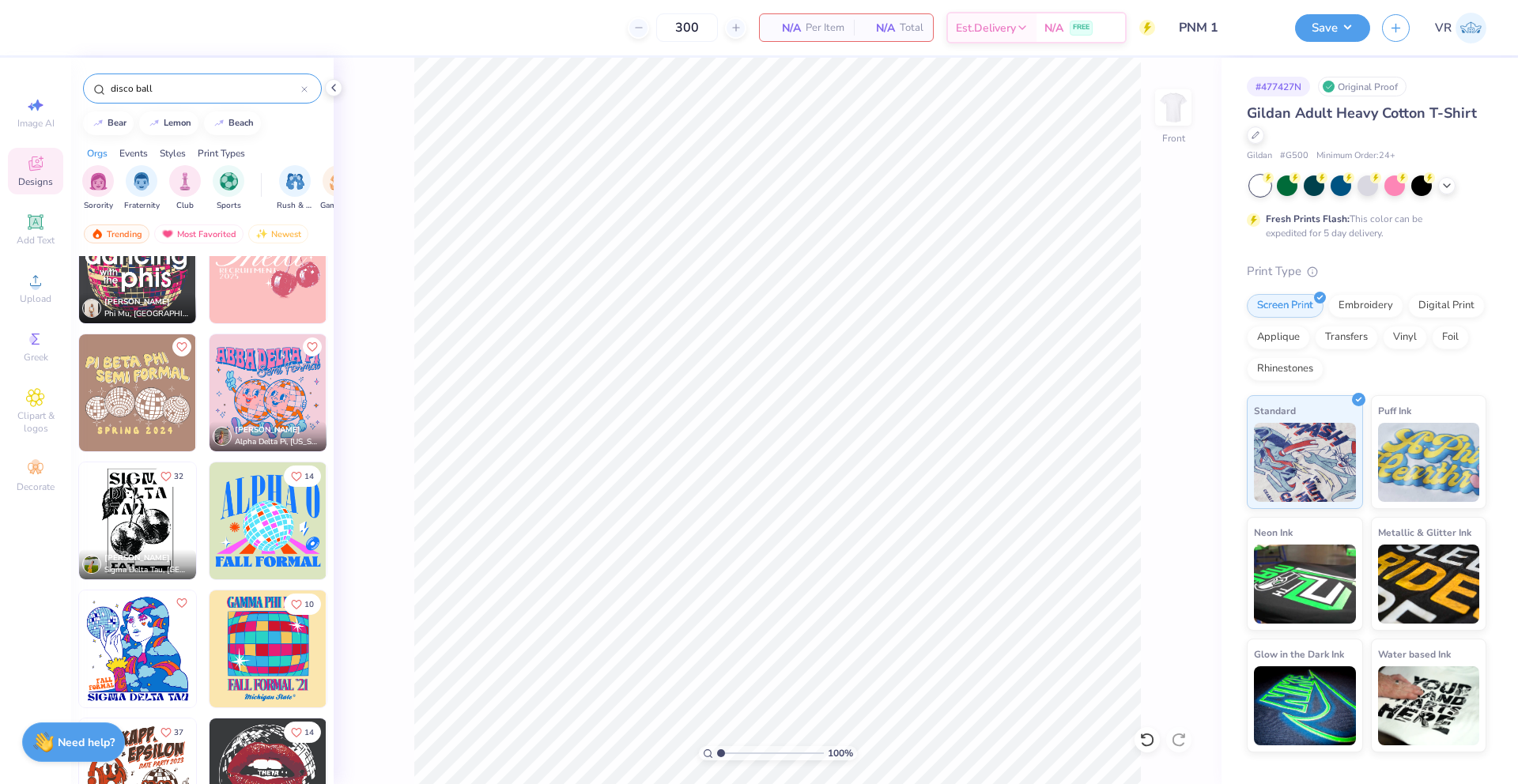
scroll to position [1846, 0]
